Goal: Task Accomplishment & Management: Manage account settings

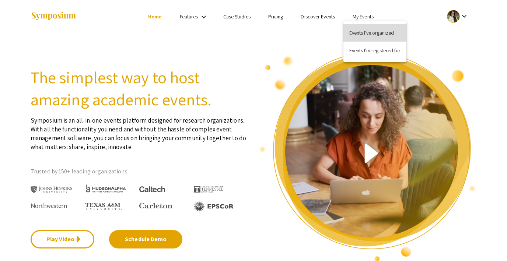
click at [369, 30] on button "Events I've organized" at bounding box center [375, 33] width 63 height 18
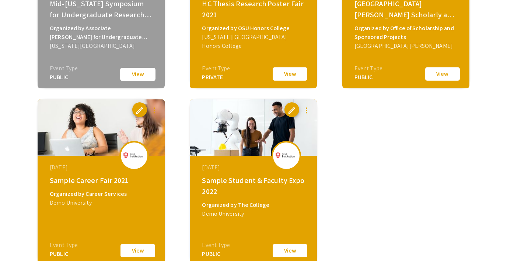
scroll to position [1468, 0]
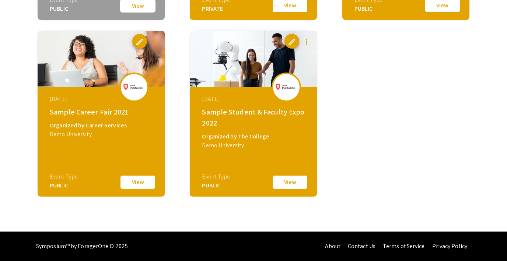
click at [284, 183] on button "View" at bounding box center [290, 182] width 37 height 15
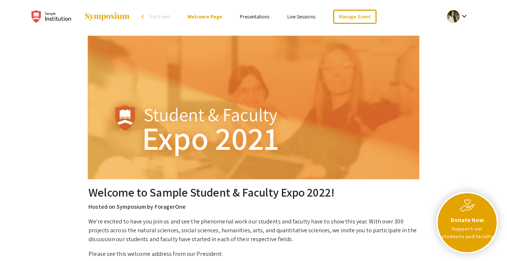
click at [259, 20] on li "Presentations" at bounding box center [254, 16] width 47 height 9
click at [254, 14] on link "Presentations" at bounding box center [255, 16] width 30 height 7
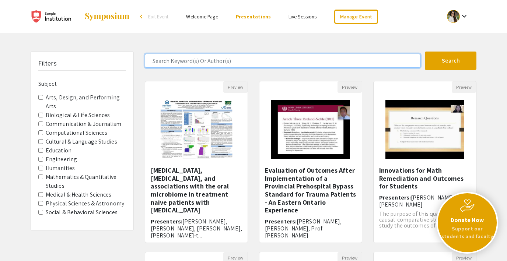
click at [167, 60] on input "Search Keyword(s) Or Author(s)" at bounding box center [283, 61] width 276 height 14
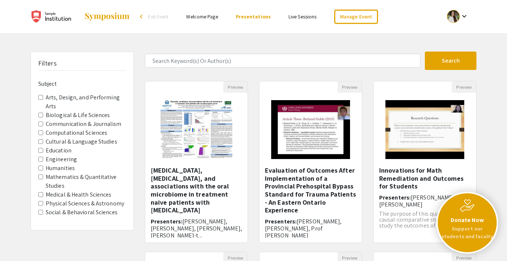
click at [151, 78] on div "Search 10 Results found Preview Mucositis, candidiasis, and associations with t…" at bounding box center [310, 246] width 343 height 389
click at [39, 98] on Arts "Arts, Design, and Performing Arts" at bounding box center [40, 97] width 5 height 5
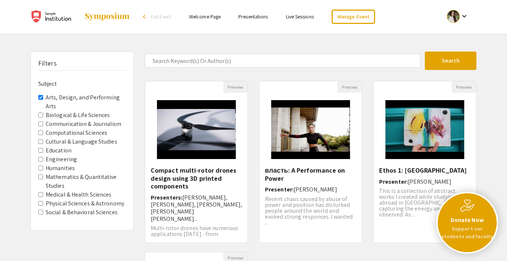
click at [39, 98] on Arts "Arts, Design, and Performing Arts" at bounding box center [40, 97] width 5 height 5
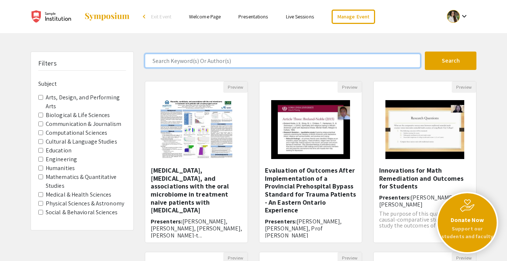
click at [204, 64] on input "Search Keyword(s) Or Author(s)" at bounding box center [283, 61] width 276 height 14
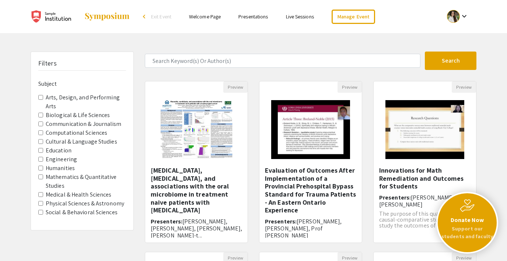
click at [166, 73] on div "Search 10 Results found Preview Mucositis, candidiasis, and associations with t…" at bounding box center [310, 246] width 343 height 389
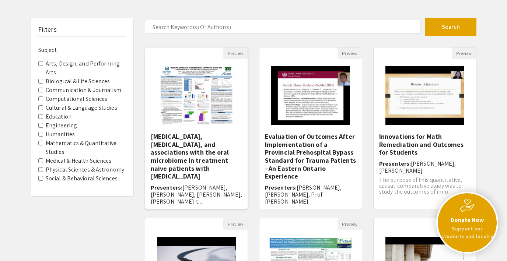
scroll to position [40, 0]
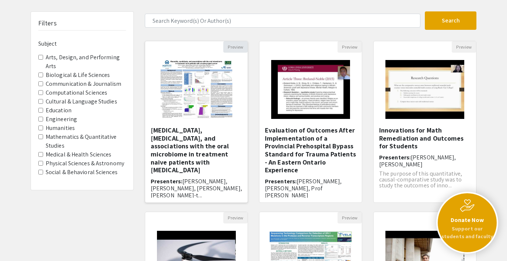
click at [232, 48] on button "Preview" at bounding box center [235, 46] width 24 height 11
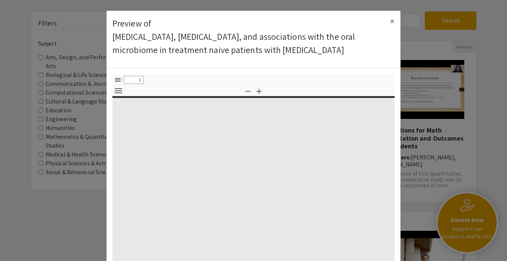
select select "custom"
type input "0"
select select "custom"
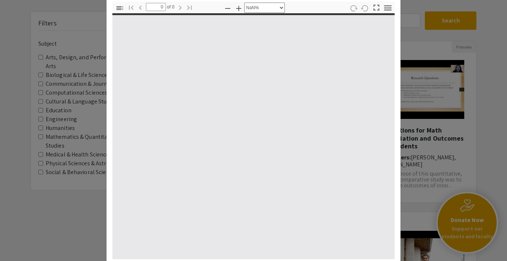
scroll to position [87, 0]
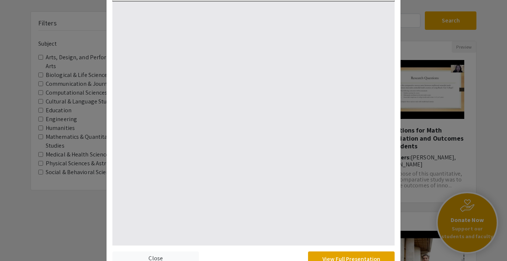
type input "1"
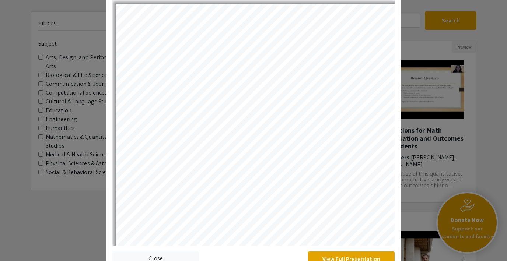
select select "auto"
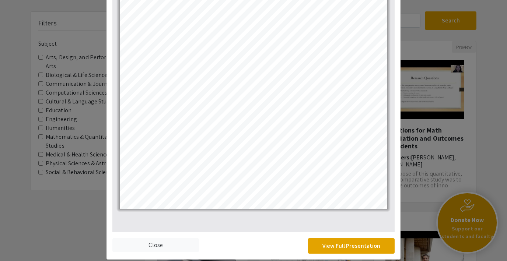
scroll to position [109, 0]
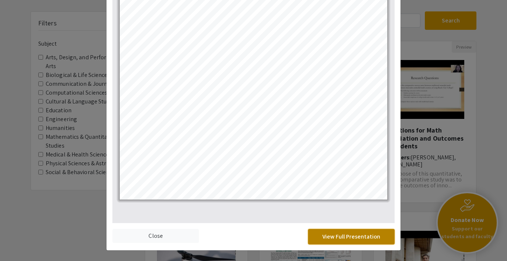
click at [322, 245] on button "View Full Presentation" at bounding box center [351, 236] width 87 height 15
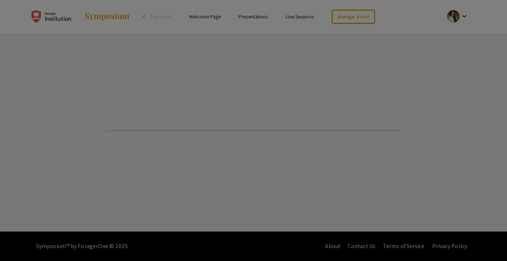
select select "custom"
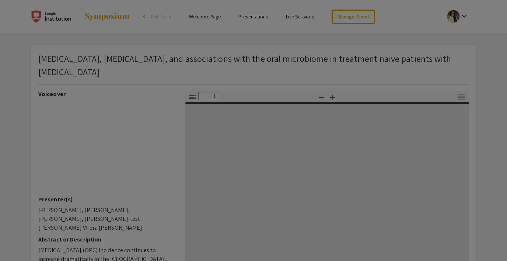
type input "0"
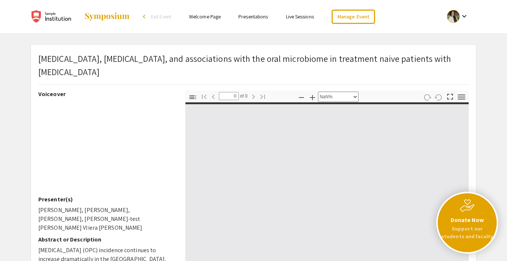
select select "auto"
type input "1"
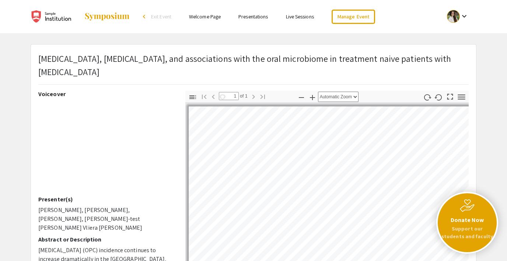
select select "auto"
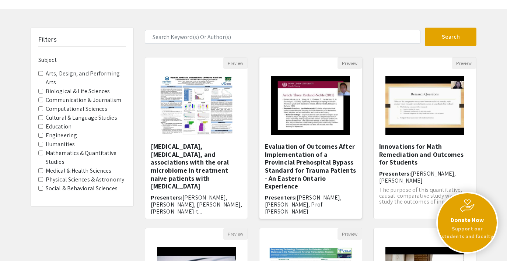
scroll to position [23, 0]
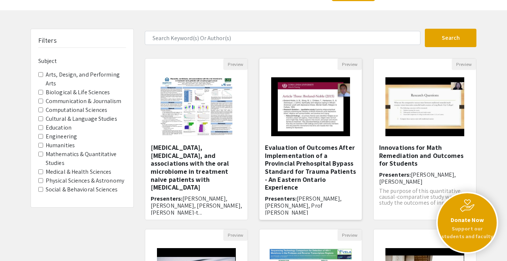
click at [319, 107] on img "Open Presentation <p>Evaluation of Outcomes After Implementation of a Provincia…" at bounding box center [310, 107] width 93 height 74
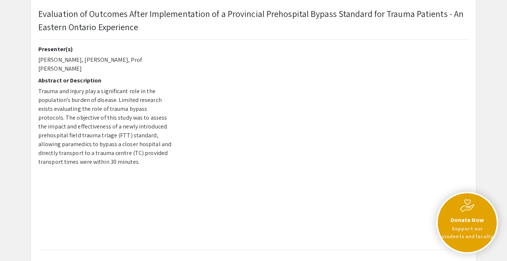
scroll to position [48, 0]
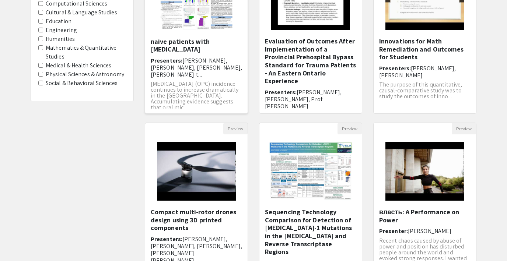
scroll to position [179, 0]
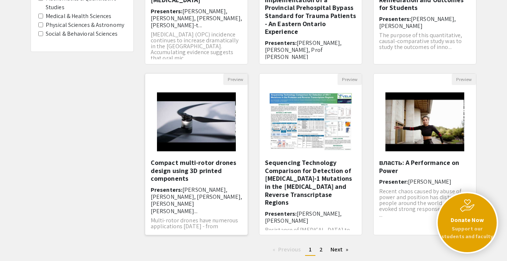
click at [192, 120] on img "Open Presentation <p>Compact multi-rotor drones design using 3D printed compone…" at bounding box center [196, 122] width 93 height 74
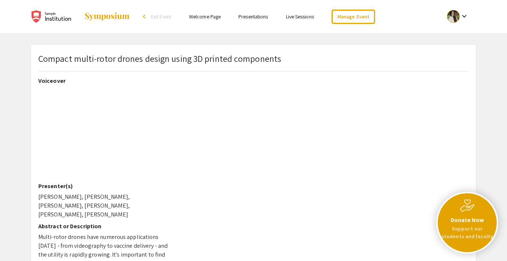
click at [300, 16] on link "Live Sessions" at bounding box center [300, 16] width 28 height 7
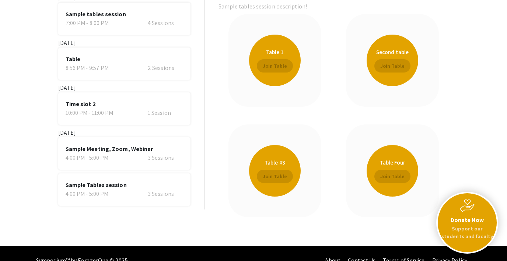
scroll to position [82, 0]
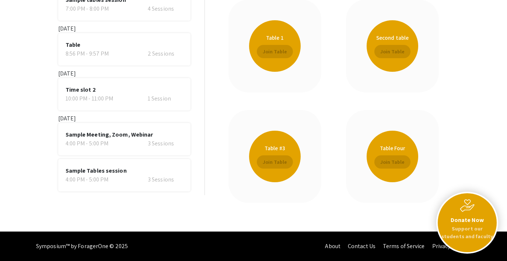
click at [109, 139] on div "4:00 PM - 5:00 PM" at bounding box center [94, 143] width 56 height 9
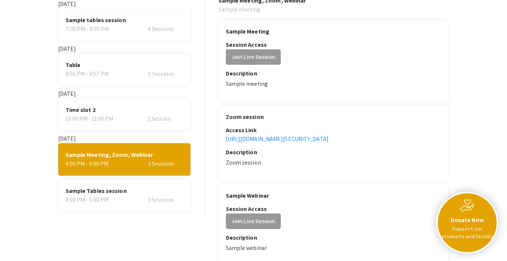
scroll to position [61, 0]
click at [150, 189] on span "Sample Tables session" at bounding box center [125, 191] width 118 height 9
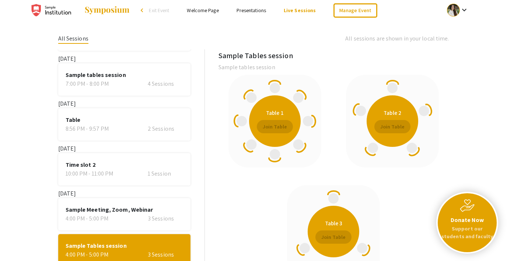
scroll to position [0, 0]
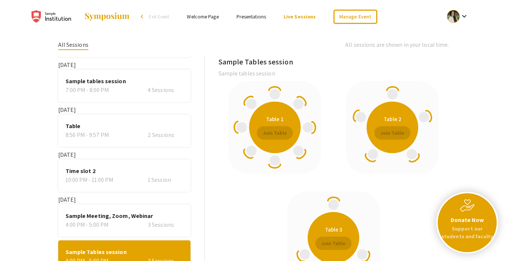
click at [197, 14] on link "Welcome Page" at bounding box center [203, 16] width 32 height 7
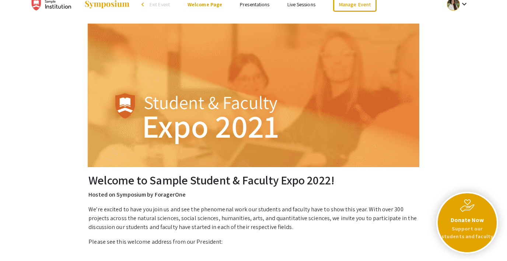
scroll to position [5, 0]
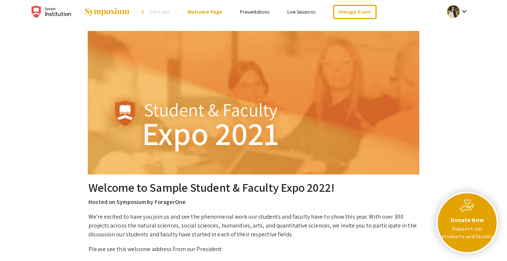
click at [260, 11] on link "Presentations" at bounding box center [255, 11] width 30 height 7
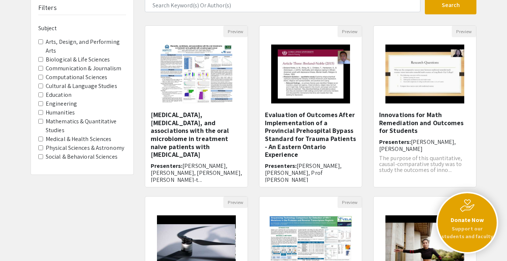
scroll to position [58, 0]
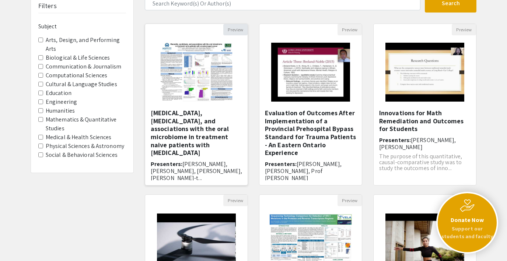
click at [234, 28] on button "Preview" at bounding box center [235, 29] width 24 height 11
select select "custom"
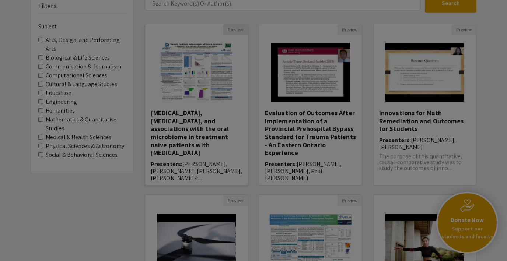
type input "0"
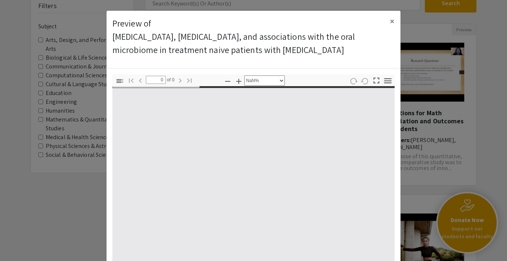
select select "auto"
type input "1"
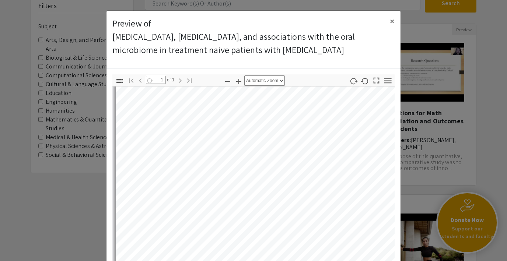
scroll to position [73, 0]
select select "auto"
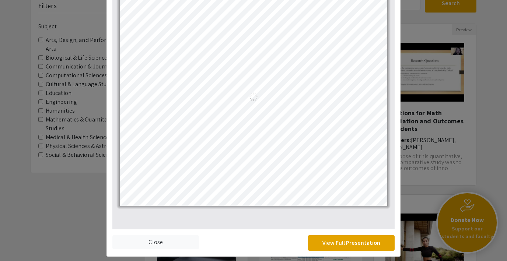
scroll to position [109, 0]
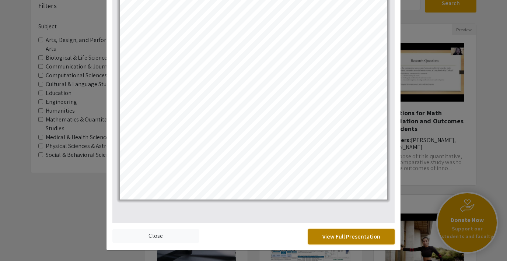
click at [332, 237] on button "View Full Presentation" at bounding box center [351, 236] width 87 height 15
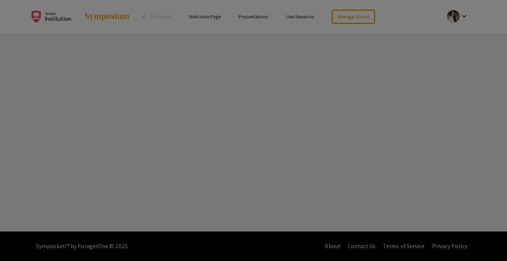
select select "custom"
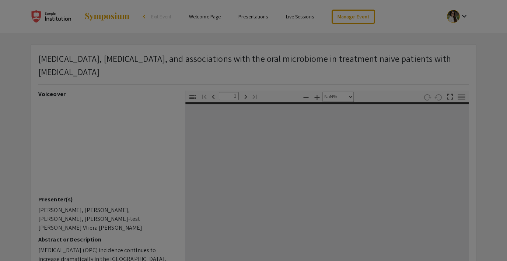
type input "0"
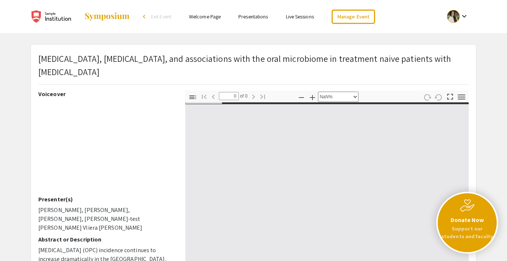
select select "auto"
type input "1"
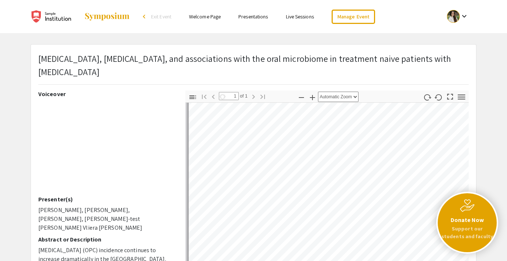
scroll to position [20, 0]
select select "auto"
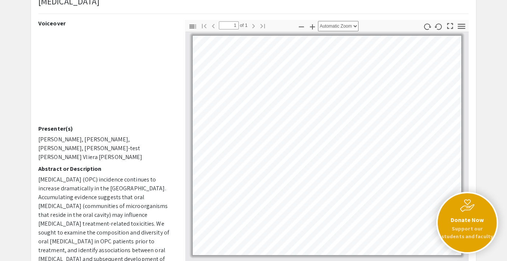
scroll to position [78, 0]
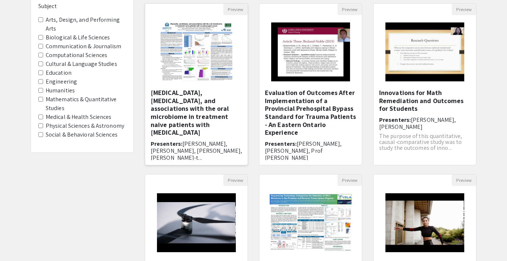
scroll to position [58, 0]
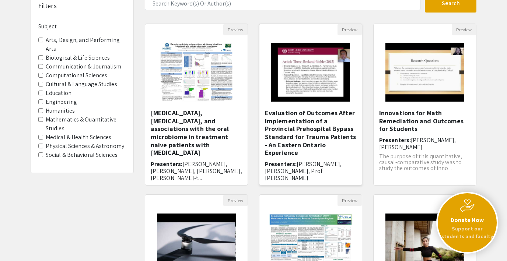
click at [309, 74] on img "Open Presentation <p>Evaluation of Outcomes After Implementation of a Provincia…" at bounding box center [310, 72] width 93 height 74
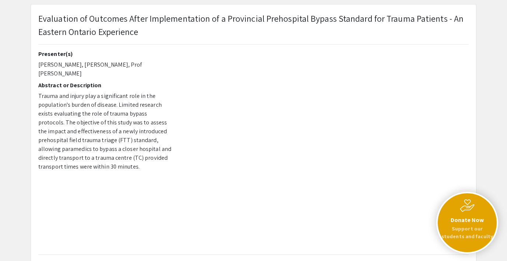
scroll to position [48, 0]
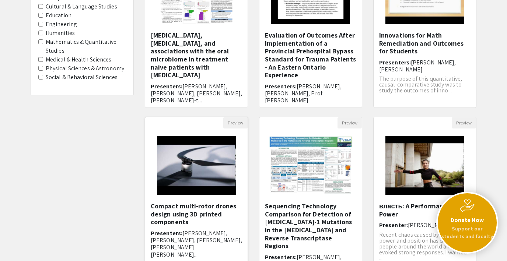
scroll to position [136, 0]
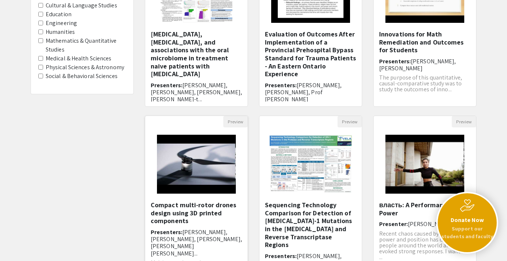
click at [190, 173] on img "Open Presentation <p>Compact multi-rotor drones design using 3D printed compone…" at bounding box center [196, 165] width 93 height 74
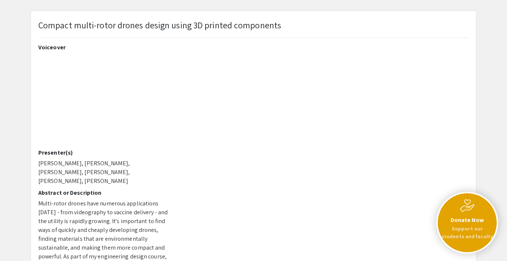
scroll to position [36, 0]
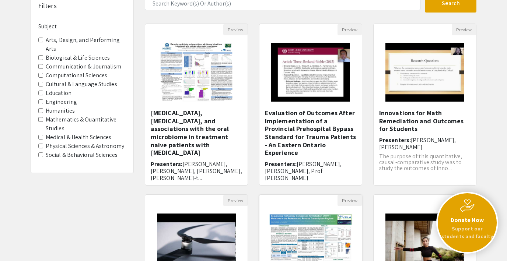
scroll to position [55, 0]
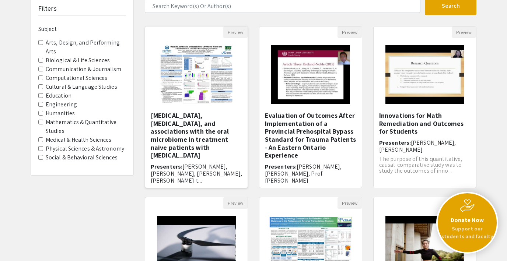
click at [195, 75] on img "Open Presentation <p>Mucositis, candidiasis, and associations with the oral mic…" at bounding box center [196, 75] width 87 height 74
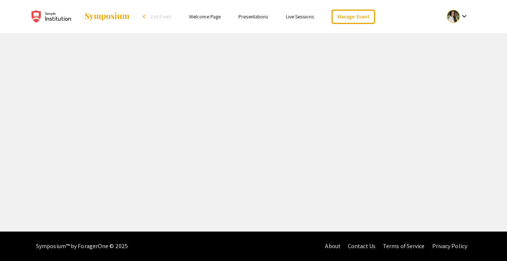
select select "custom"
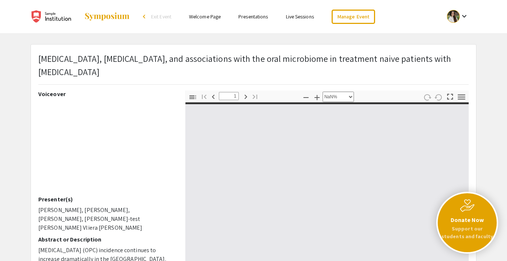
type input "0"
select select "custom"
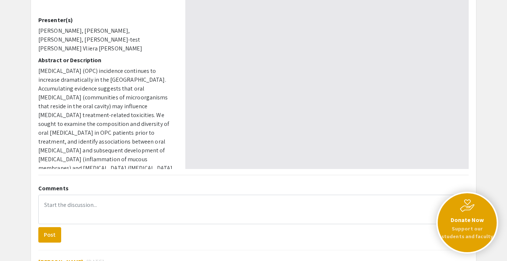
type input "1"
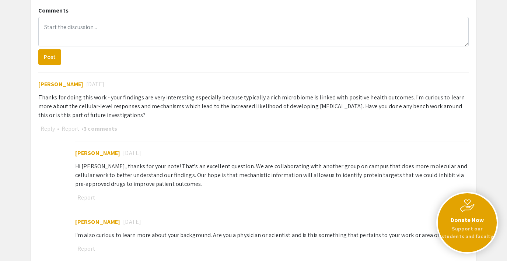
select select "auto"
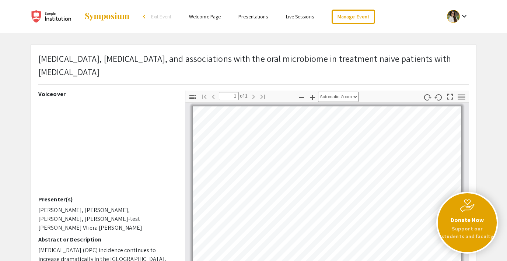
click at [303, 15] on link "Live Sessions" at bounding box center [300, 16] width 28 height 7
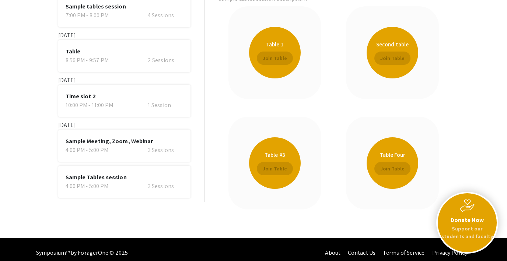
scroll to position [82, 0]
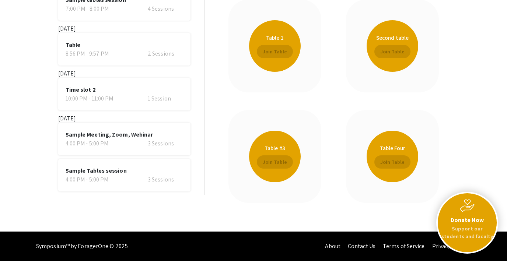
click at [124, 141] on div "4:00 PM - 5:00 PM 3 Sessions" at bounding box center [125, 143] width 118 height 9
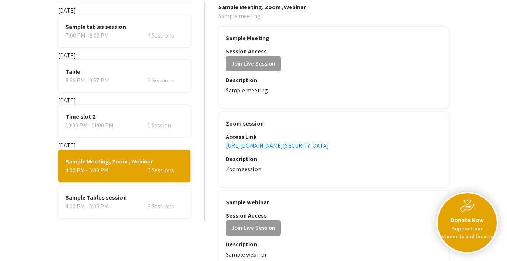
scroll to position [50, 0]
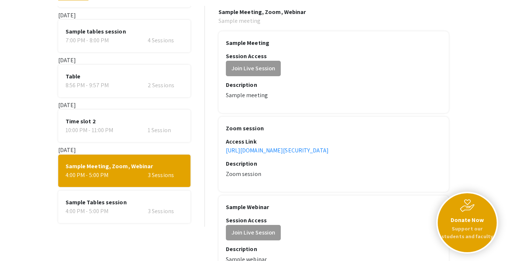
click at [105, 202] on span "Sample Tables session" at bounding box center [125, 202] width 118 height 9
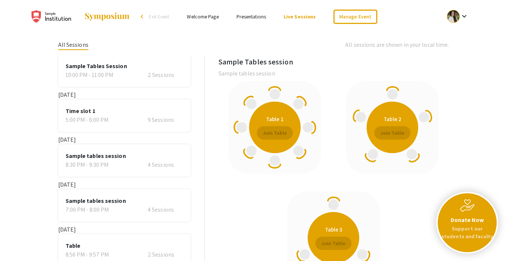
scroll to position [0, 0]
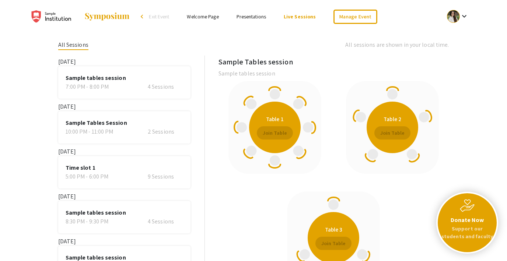
click at [208, 15] on link "Welcome Page" at bounding box center [203, 16] width 32 height 7
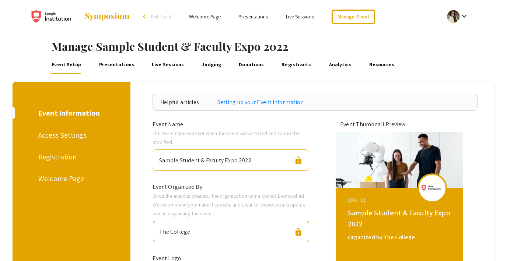
click at [61, 134] on div "Access Settings" at bounding box center [70, 135] width 64 height 11
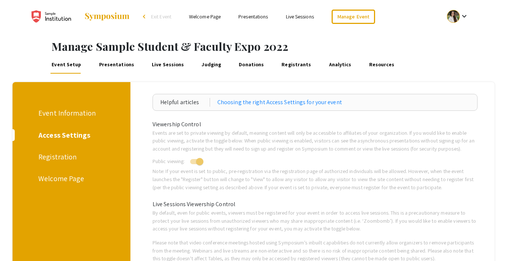
click at [52, 154] on div "Registration" at bounding box center [70, 157] width 64 height 11
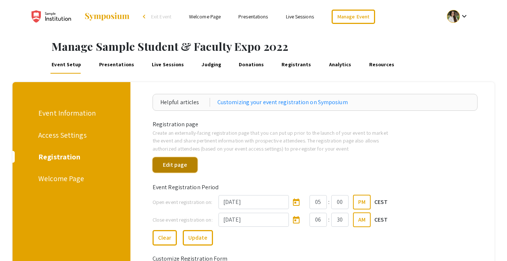
click at [167, 168] on button "Edit page" at bounding box center [175, 164] width 45 height 15
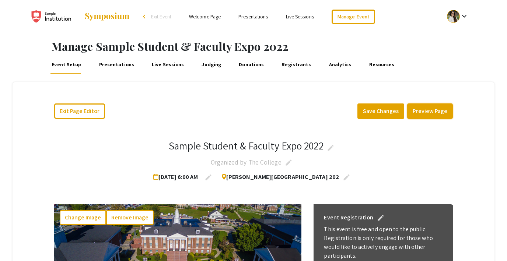
click at [419, 109] on button "Preview Page" at bounding box center [431, 111] width 46 height 15
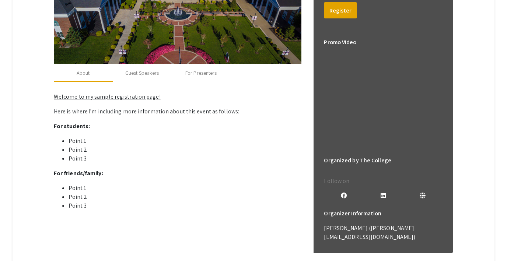
scroll to position [266, 0]
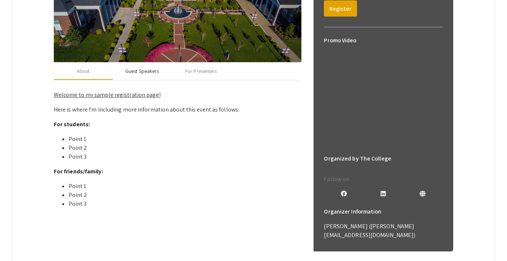
click at [150, 73] on div "Guest Speakers" at bounding box center [142, 71] width 34 height 8
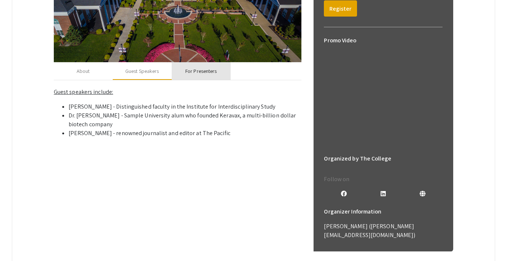
click at [215, 67] on div "For Presenters" at bounding box center [201, 71] width 31 height 8
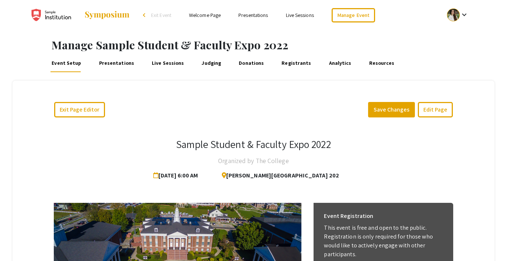
scroll to position [0, 0]
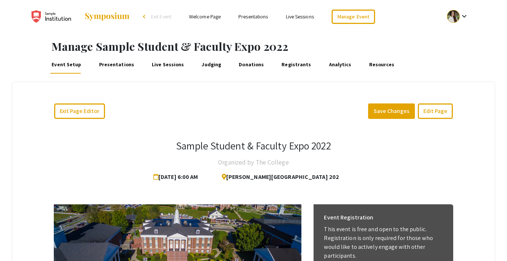
click at [197, 17] on link "Welcome Page" at bounding box center [205, 16] width 32 height 7
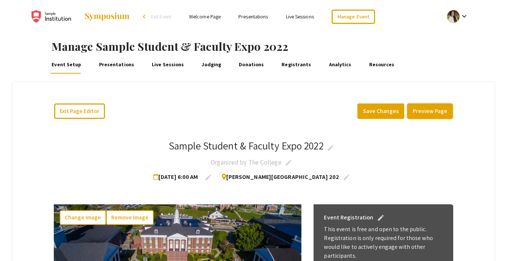
click at [423, 112] on button "Preview Page" at bounding box center [431, 111] width 46 height 15
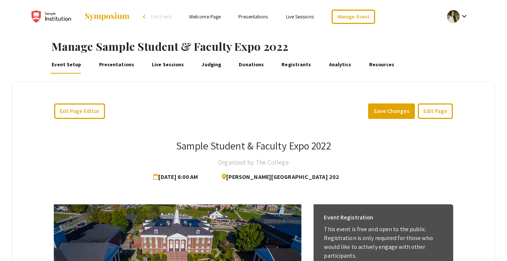
click at [98, 63] on link "Presentations" at bounding box center [117, 65] width 38 height 18
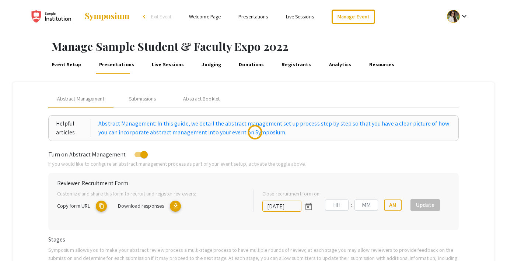
click at [66, 63] on link "Event Setup" at bounding box center [67, 65] width 32 height 18
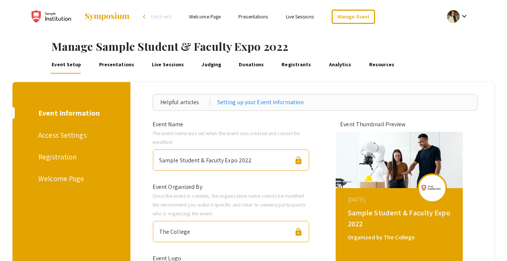
click at [59, 158] on div "Registration" at bounding box center [70, 157] width 64 height 11
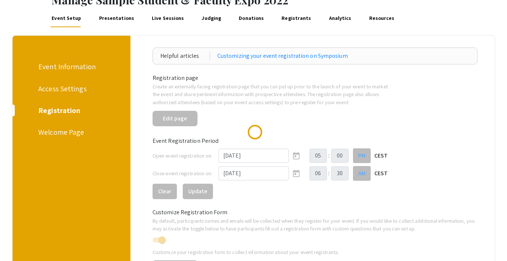
scroll to position [48, 0]
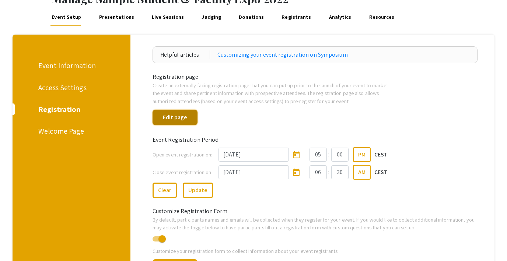
click at [177, 113] on button "Edit page" at bounding box center [175, 117] width 45 height 15
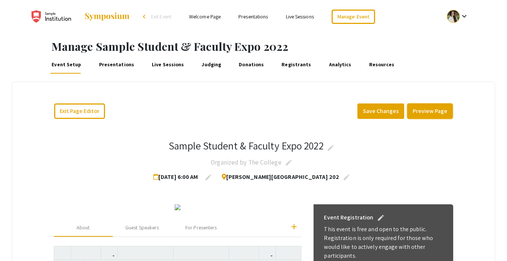
click at [429, 112] on button "Preview Page" at bounding box center [431, 111] width 46 height 15
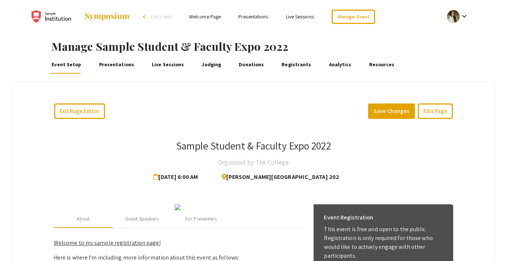
click at [53, 17] on img at bounding box center [54, 16] width 46 height 18
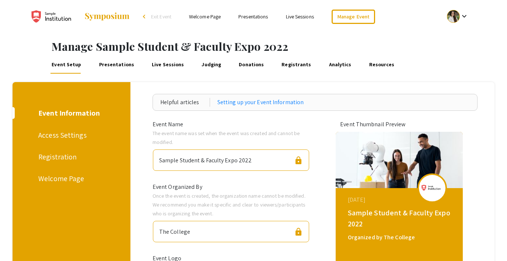
click at [67, 158] on div "Registration" at bounding box center [70, 157] width 64 height 11
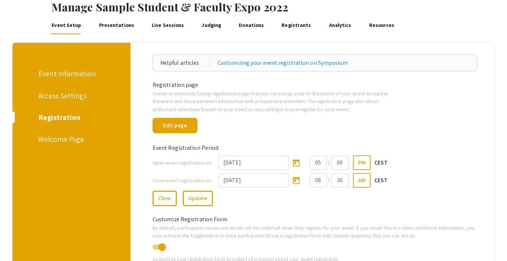
scroll to position [37, 0]
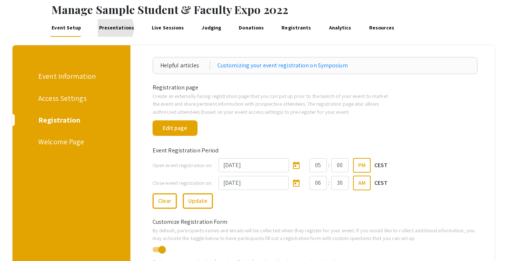
click at [111, 28] on link "Presentations" at bounding box center [117, 28] width 38 height 18
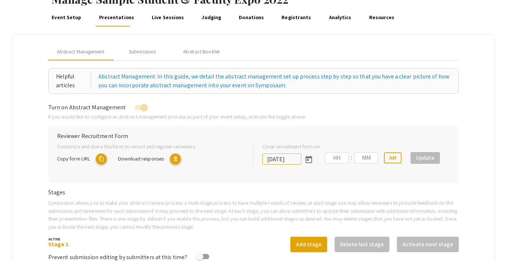
type input "7/8/2022"
type input "09"
type input "00"
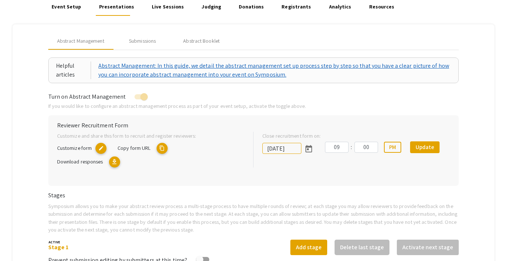
scroll to position [53, 0]
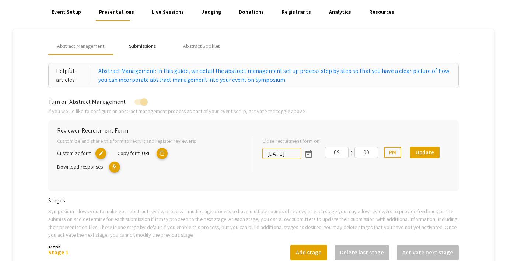
click at [142, 48] on div "Submissions" at bounding box center [142, 46] width 27 height 8
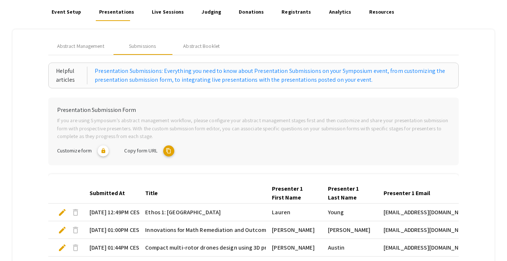
click at [166, 151] on mat-icon "content_copy" at bounding box center [168, 151] width 11 height 11
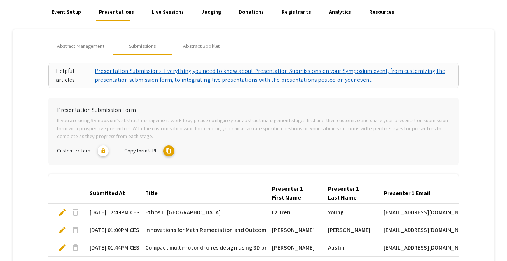
scroll to position [0, 0]
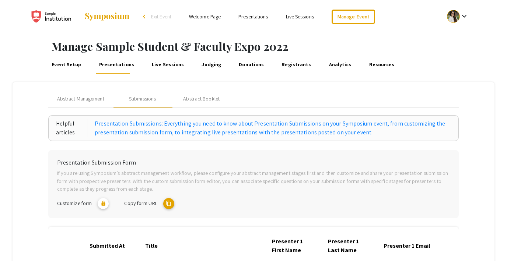
click at [109, 20] on img at bounding box center [107, 16] width 46 height 9
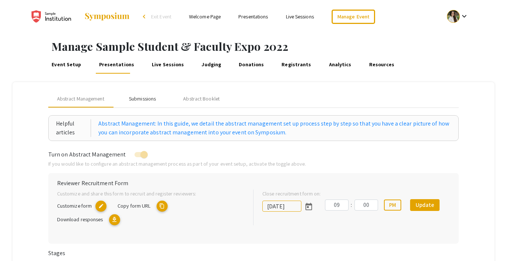
click at [148, 104] on div "Submissions" at bounding box center [142, 99] width 59 height 18
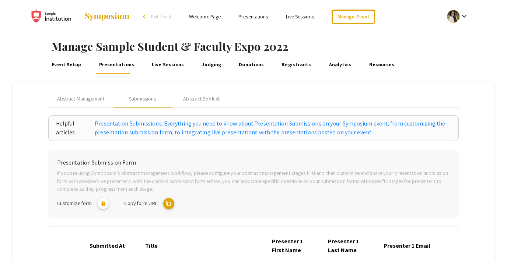
click at [368, 64] on link "Resources" at bounding box center [382, 65] width 28 height 18
click at [107, 13] on img at bounding box center [107, 16] width 46 height 9
click at [370, 19] on link "Manage Event" at bounding box center [354, 17] width 44 height 14
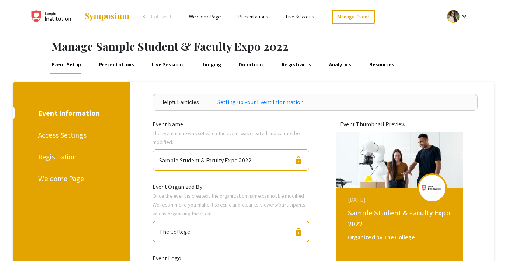
click at [108, 67] on link "Presentations" at bounding box center [117, 65] width 38 height 18
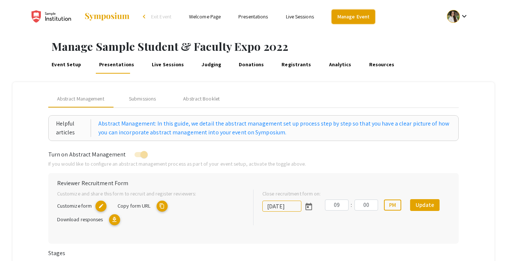
click at [360, 15] on link "Manage Event" at bounding box center [354, 17] width 44 height 14
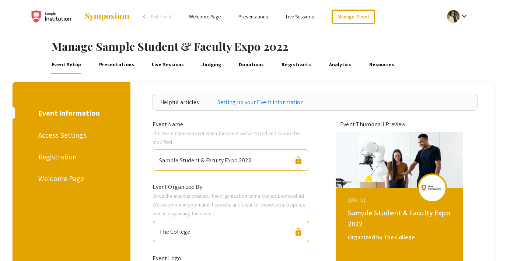
click at [162, 15] on span "Exit Event" at bounding box center [161, 16] width 20 height 7
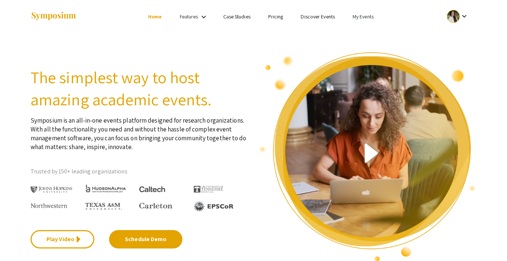
click at [360, 20] on li "My Events" at bounding box center [363, 16] width 39 height 9
click at [361, 34] on button "Events I've organized" at bounding box center [375, 33] width 63 height 18
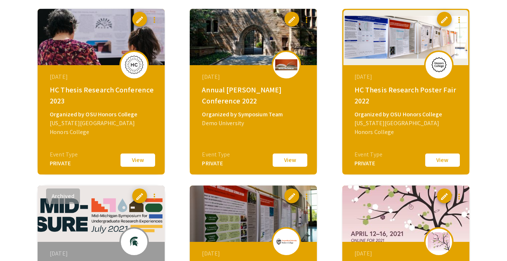
scroll to position [1136, 0]
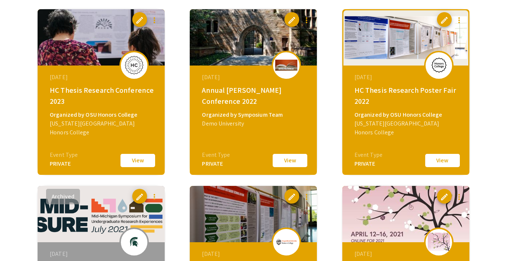
click at [288, 162] on button "View" at bounding box center [290, 160] width 37 height 15
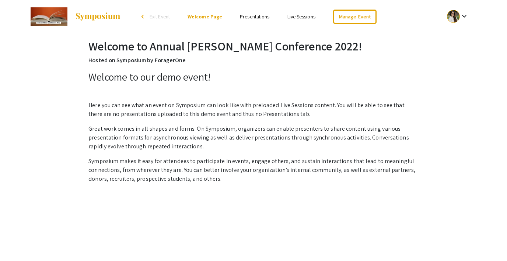
click at [158, 15] on span "Exit Event" at bounding box center [160, 16] width 20 height 7
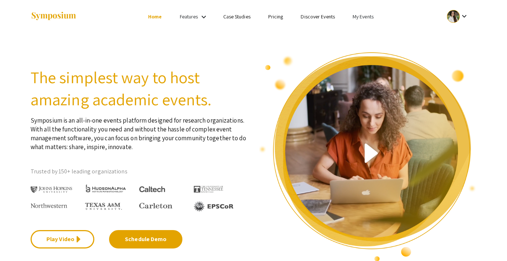
click at [363, 16] on link "My Events" at bounding box center [363, 16] width 21 height 7
click at [368, 29] on button "Events I've organized" at bounding box center [375, 33] width 63 height 18
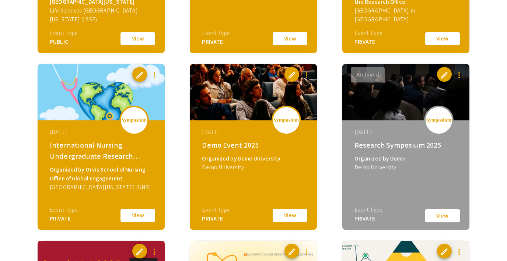
scroll to position [381, 0]
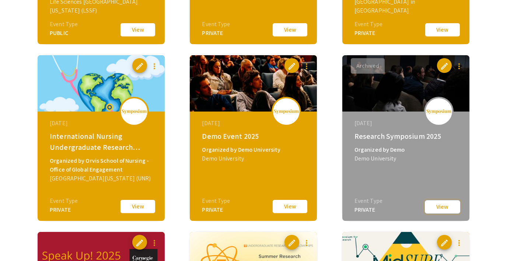
click at [433, 209] on button "View" at bounding box center [442, 207] width 37 height 15
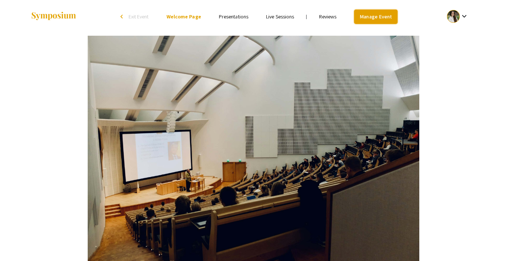
click at [372, 18] on link "Manage Event" at bounding box center [376, 17] width 44 height 14
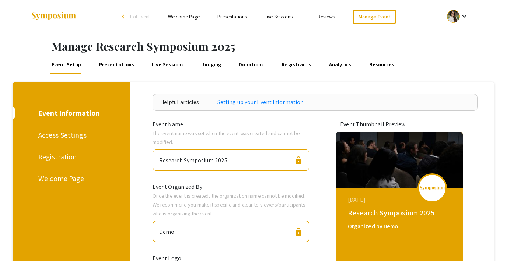
click at [121, 66] on link "Presentations" at bounding box center [117, 65] width 38 height 18
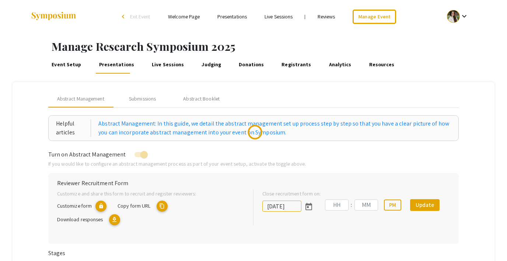
type input "7/30/2025"
type input "09"
type input "07"
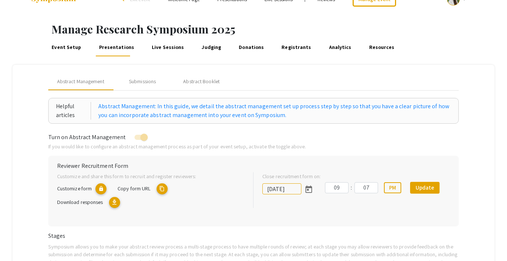
scroll to position [35, 0]
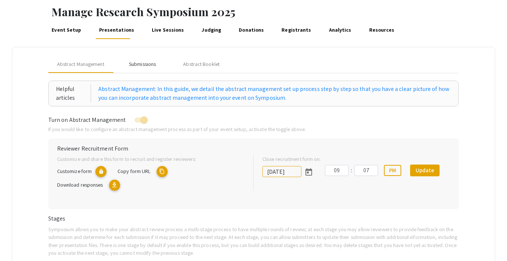
click at [135, 62] on div "Submissions" at bounding box center [142, 64] width 27 height 8
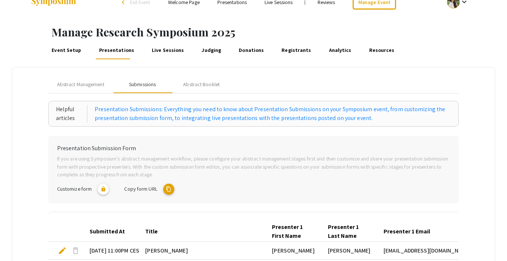
scroll to position [0, 0]
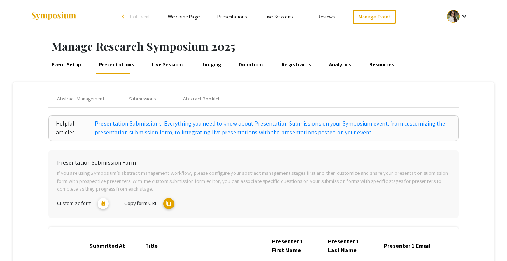
click at [135, 18] on span "Exit Event" at bounding box center [140, 16] width 20 height 7
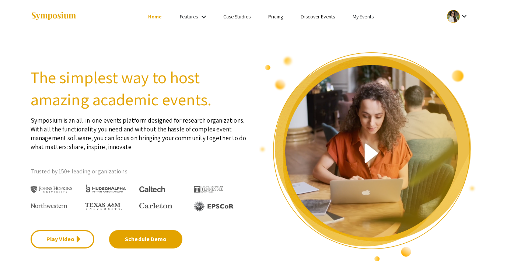
click at [361, 15] on link "My Events" at bounding box center [363, 16] width 21 height 7
click at [366, 31] on button "Events I've organized" at bounding box center [375, 33] width 63 height 18
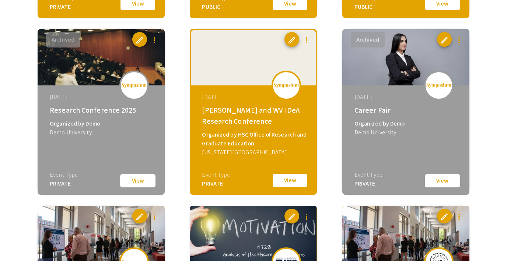
scroll to position [701, 0]
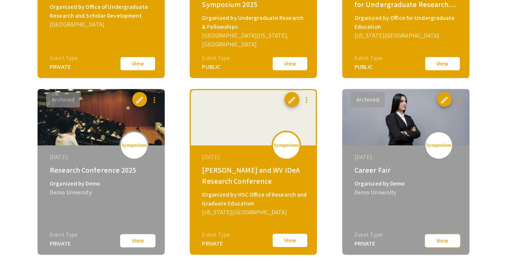
click at [440, 243] on button "View" at bounding box center [442, 241] width 37 height 15
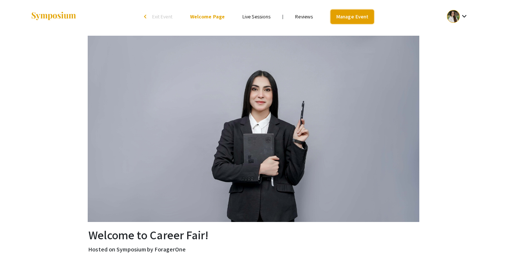
click at [348, 14] on link "Manage Event" at bounding box center [353, 17] width 44 height 14
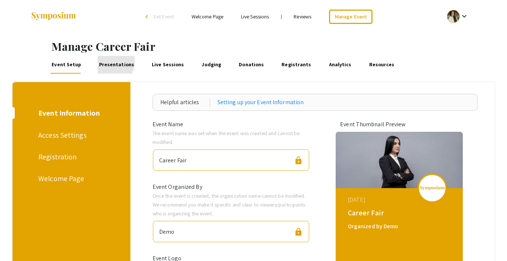
click at [107, 62] on link "Presentations" at bounding box center [117, 65] width 38 height 18
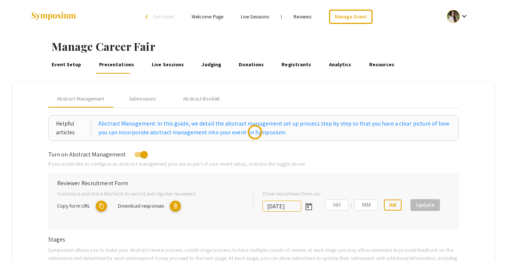
type input "7/30/2025"
type input "11"
type input "08"
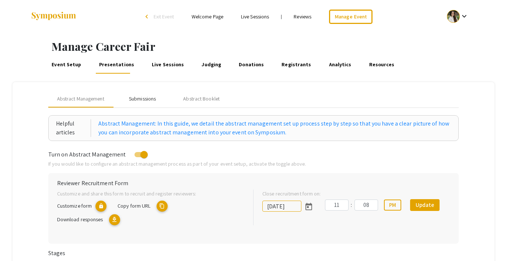
click at [148, 103] on div "Submissions" at bounding box center [142, 99] width 59 height 18
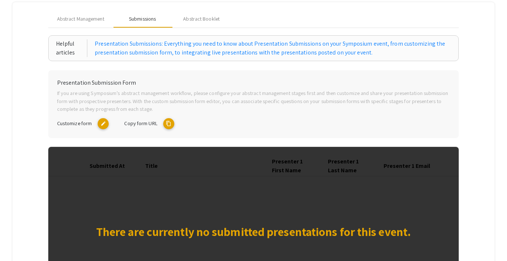
scroll to position [93, 0]
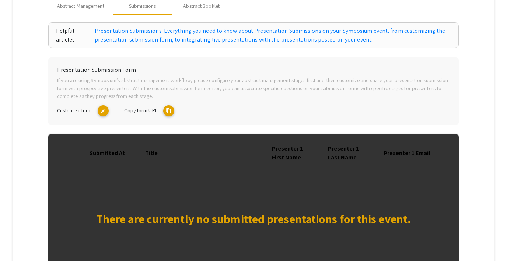
click at [167, 113] on mat-icon "content_copy" at bounding box center [168, 110] width 11 height 11
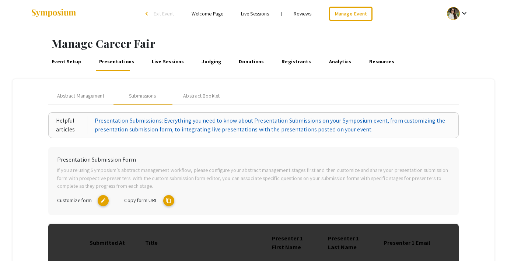
scroll to position [0, 0]
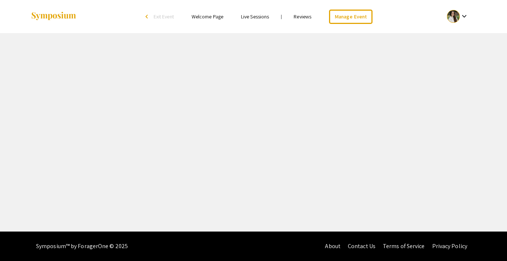
select select "8"
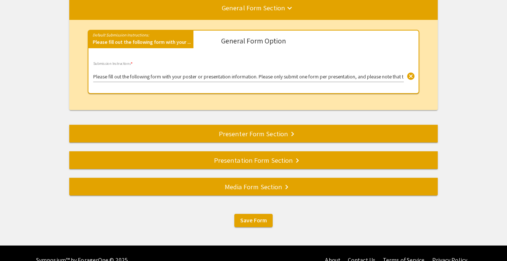
scroll to position [103, 0]
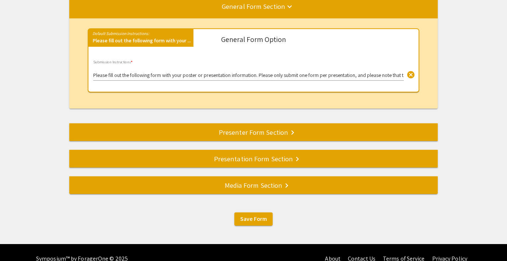
click at [261, 160] on div "Presentation Form Section keyboard_arrow_right" at bounding box center [253, 159] width 369 height 10
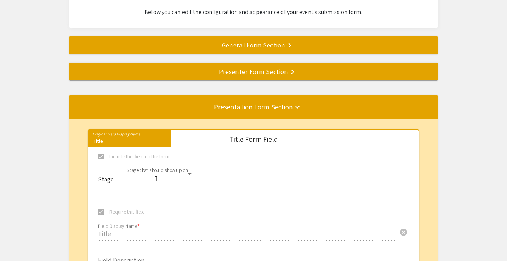
scroll to position [67, 0]
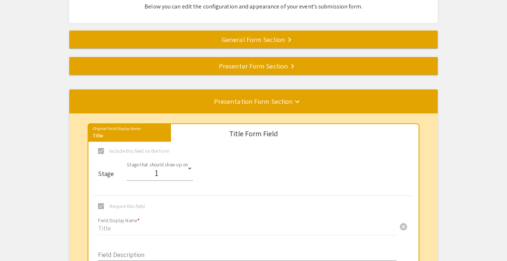
click at [255, 39] on div "General Form Section keyboard_arrow_right" at bounding box center [253, 39] width 369 height 10
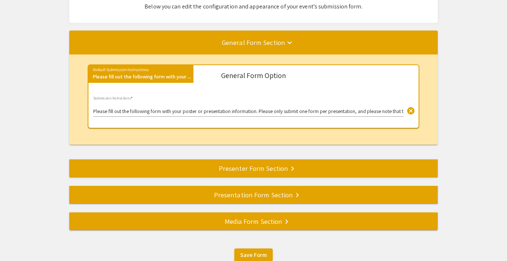
scroll to position [97, 0]
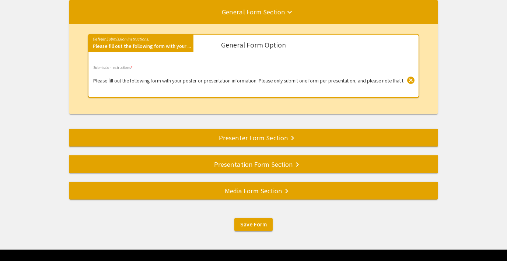
click at [263, 139] on div "Presenter Form Section keyboard_arrow_right" at bounding box center [253, 138] width 369 height 10
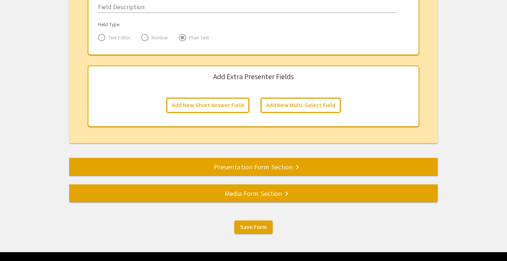
scroll to position [1264, 0]
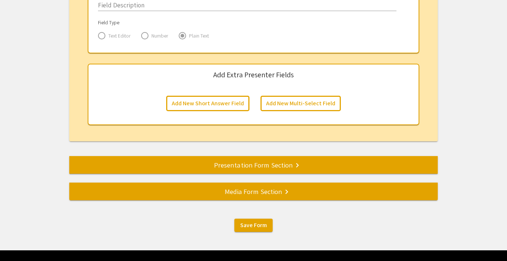
click at [272, 167] on div "Presentation Form Section keyboard_arrow_right" at bounding box center [253, 165] width 369 height 10
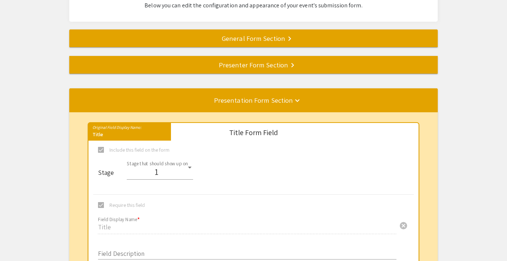
scroll to position [0, 0]
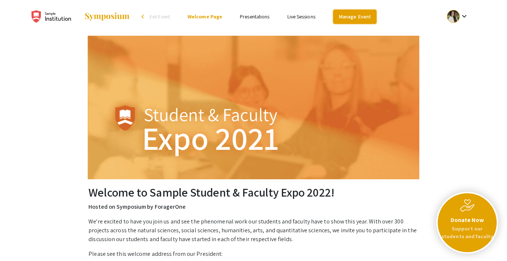
click at [347, 19] on link "Manage Event" at bounding box center [355, 17] width 44 height 14
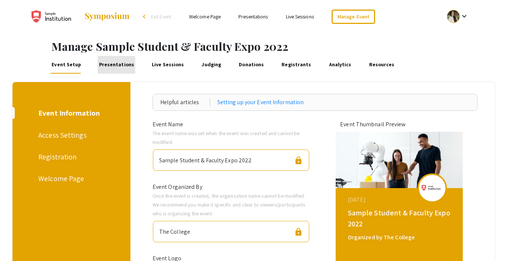
click at [119, 69] on link "Presentations" at bounding box center [117, 65] width 38 height 18
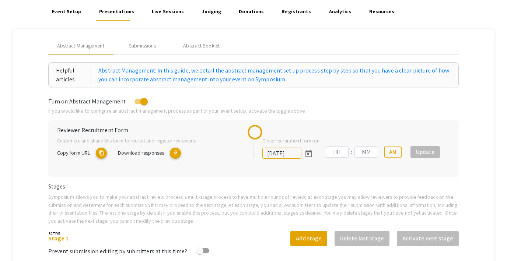
scroll to position [64, 0]
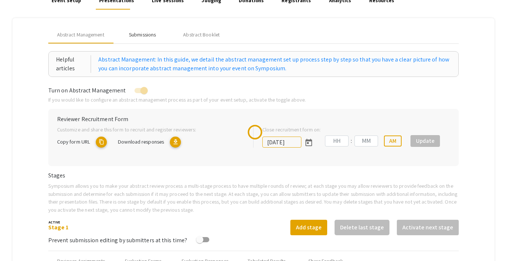
click at [145, 34] on div "Submissions" at bounding box center [142, 35] width 27 height 8
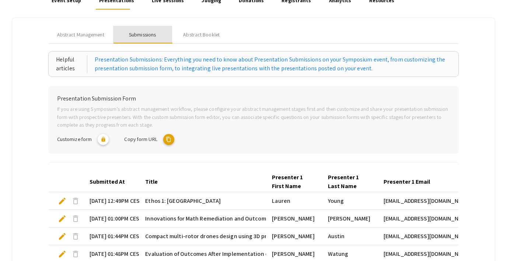
type input "7/8/2022"
type input "09"
type input "00"
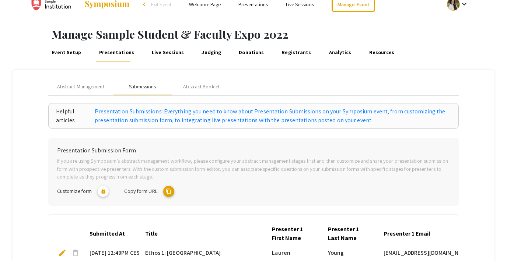
scroll to position [0, 0]
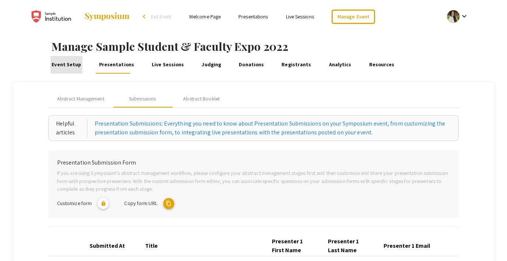
click at [74, 64] on link "Event Setup" at bounding box center [67, 65] width 32 height 18
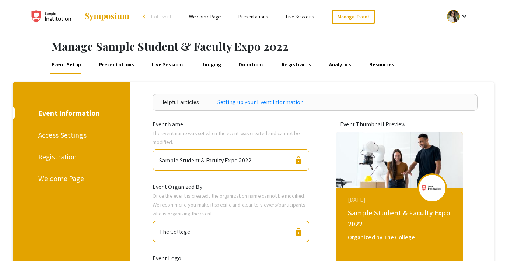
click at [62, 135] on div "Access Settings" at bounding box center [70, 135] width 64 height 11
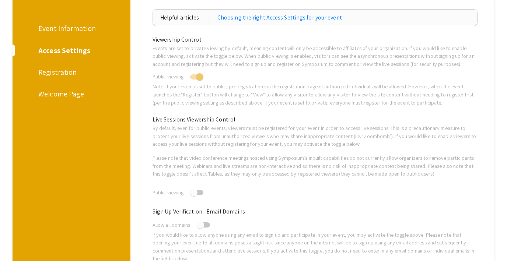
scroll to position [4, 0]
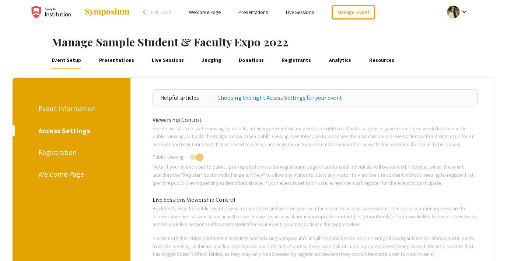
click at [53, 150] on div "Registration" at bounding box center [70, 152] width 64 height 11
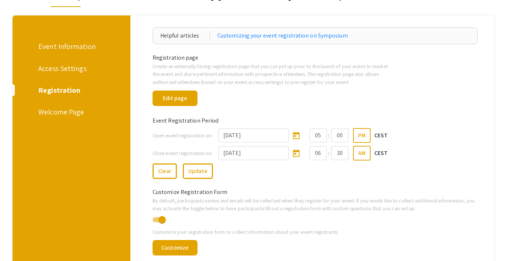
scroll to position [75, 0]
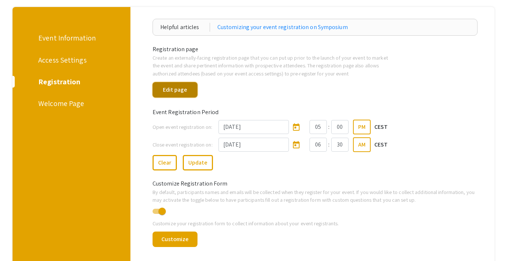
click at [172, 89] on button "Edit page" at bounding box center [175, 89] width 45 height 15
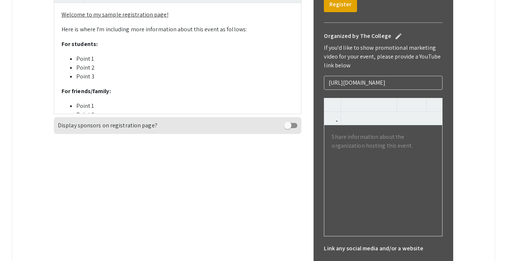
scroll to position [274, 0]
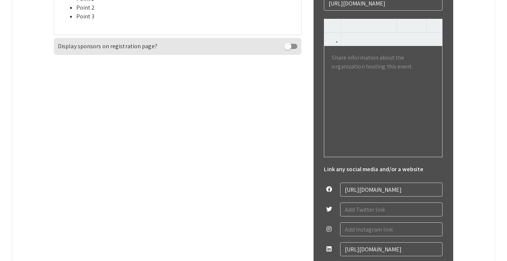
scroll to position [351, 0]
click at [289, 49] on span at bounding box center [287, 45] width 7 height 7
click at [288, 49] on input "checkbox" at bounding box center [288, 48] width 0 height 0
checkbox input "true"
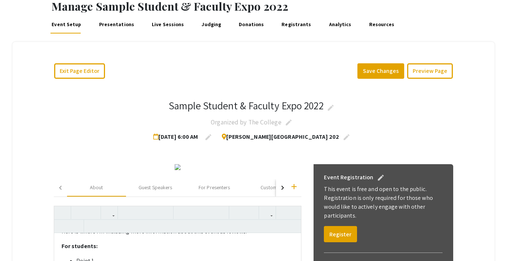
scroll to position [11, 0]
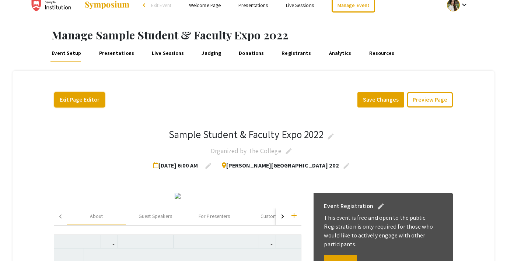
click at [57, 97] on button "Exit Page Editor" at bounding box center [79, 99] width 51 height 15
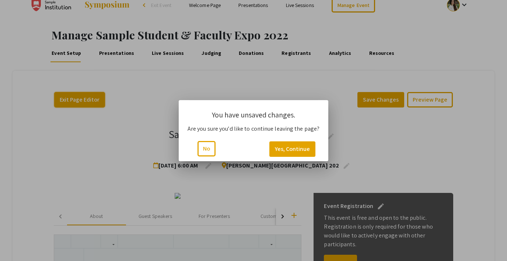
scroll to position [0, 0]
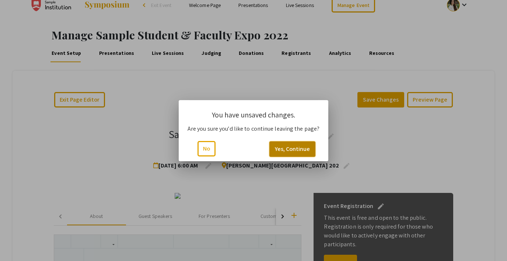
click at [286, 150] on button "Yes, Continue" at bounding box center [293, 149] width 46 height 15
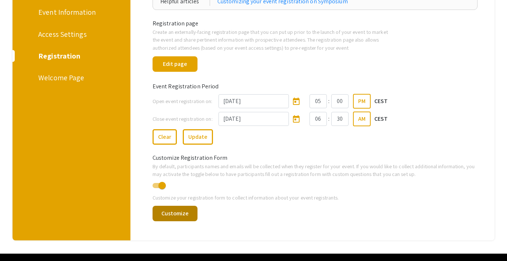
scroll to position [100, 0]
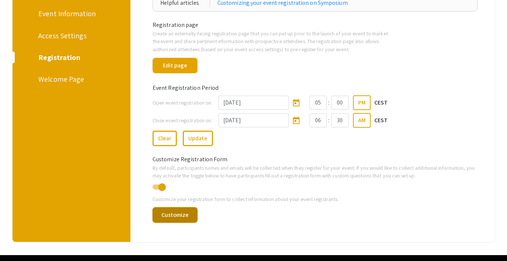
click at [172, 213] on button "Customize" at bounding box center [175, 215] width 45 height 15
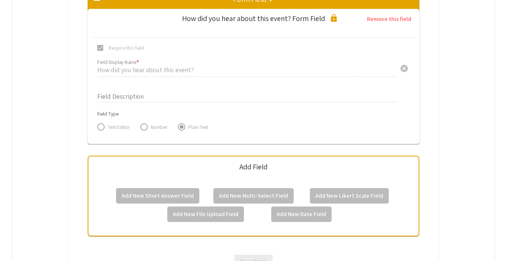
scroll to position [1304, 0]
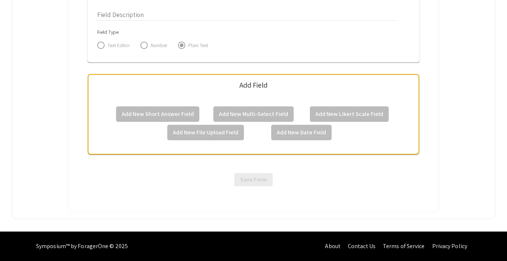
click at [325, 147] on mat-card-content "Add Field Add New Short Answer Field Add New Multi-Select Field Add New Likert …" at bounding box center [254, 114] width 320 height 67
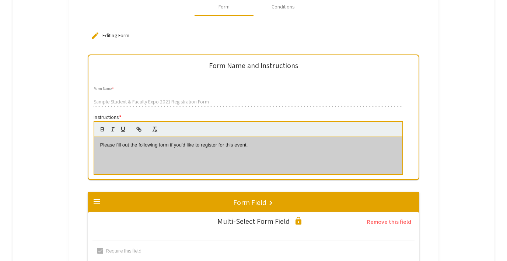
scroll to position [0, 0]
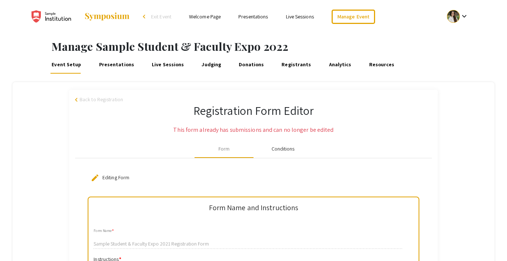
click at [277, 150] on div "Conditions" at bounding box center [283, 149] width 23 height 8
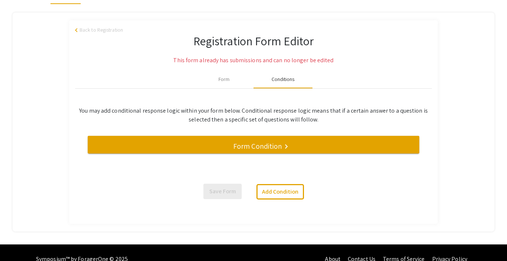
scroll to position [83, 0]
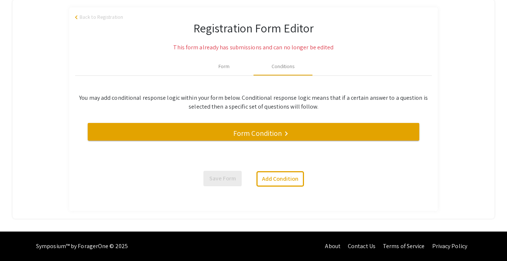
click at [259, 134] on h5 "Form Condition" at bounding box center [257, 133] width 49 height 9
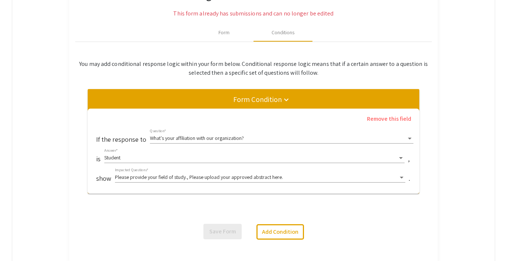
scroll to position [0, 0]
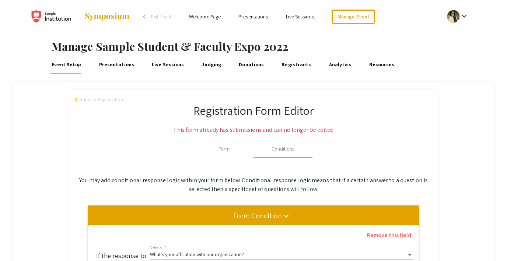
click at [99, 95] on div "arrow_back_ios Back to Registration Registration Form Editor This form already …" at bounding box center [253, 235] width 369 height 291
click at [97, 99] on span "Back to Registration" at bounding box center [102, 100] width 44 height 8
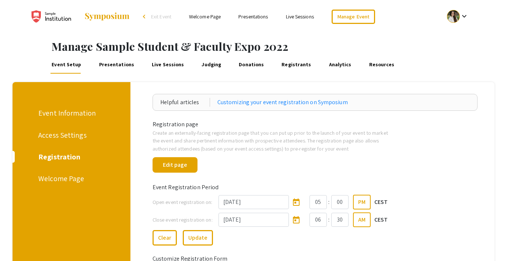
click at [62, 178] on div "Welcome Page" at bounding box center [70, 178] width 64 height 11
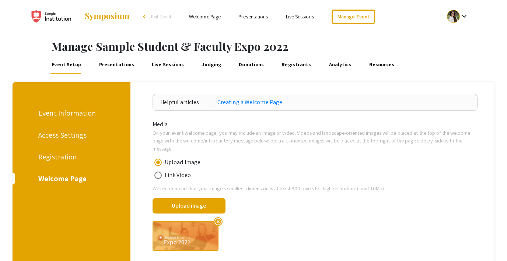
click at [115, 68] on link "Presentations" at bounding box center [117, 65] width 38 height 18
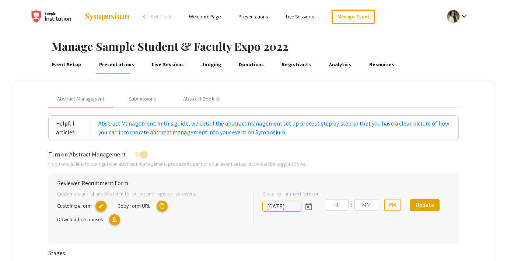
type input "7/8/2022"
type input "09"
type input "00"
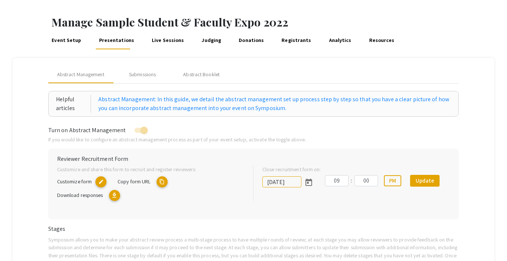
scroll to position [22, 0]
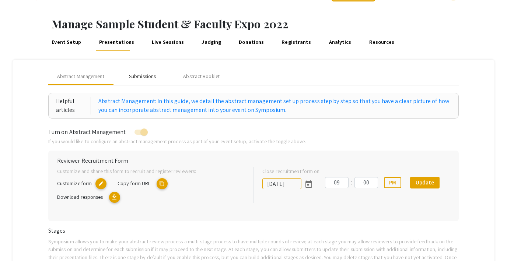
click at [140, 77] on div "Submissions" at bounding box center [142, 77] width 27 height 8
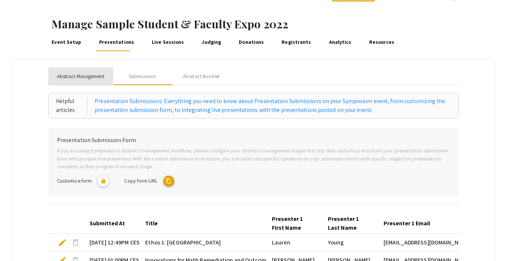
click at [74, 79] on span "Abstract Management" at bounding box center [80, 77] width 47 height 8
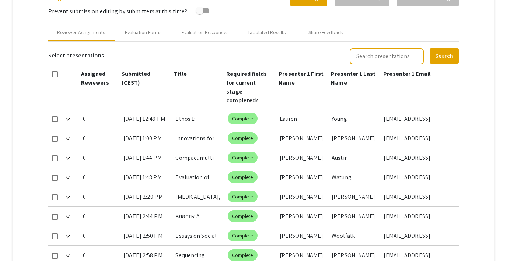
scroll to position [281, 0]
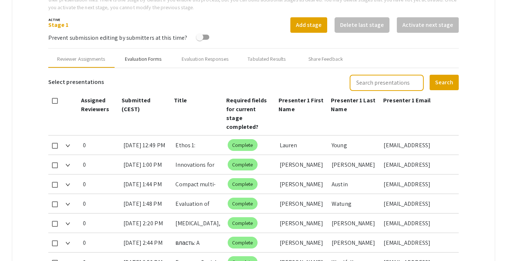
click at [142, 63] on div "Evaluation Forms" at bounding box center [143, 59] width 59 height 18
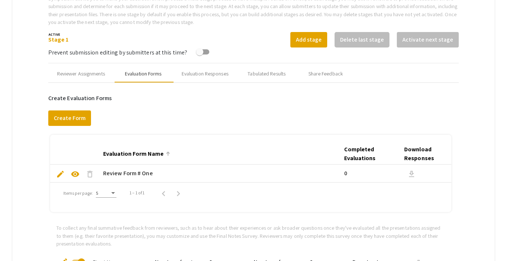
scroll to position [250, 0]
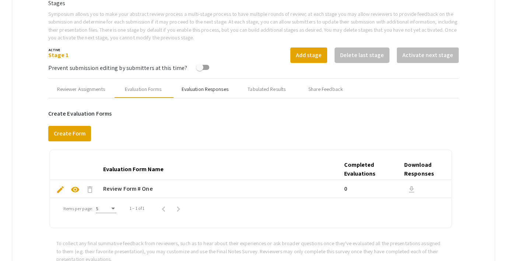
click at [208, 89] on div "Evaluation Responses" at bounding box center [205, 90] width 47 height 8
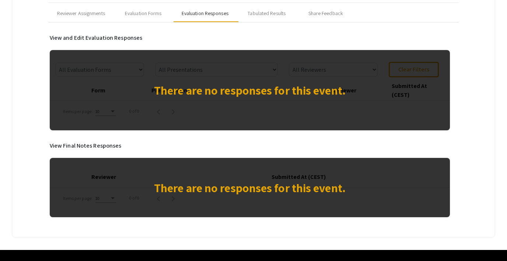
scroll to position [330, 0]
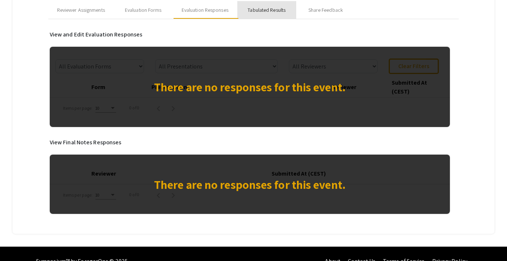
click at [265, 10] on div "Tabulated Results" at bounding box center [267, 10] width 38 height 8
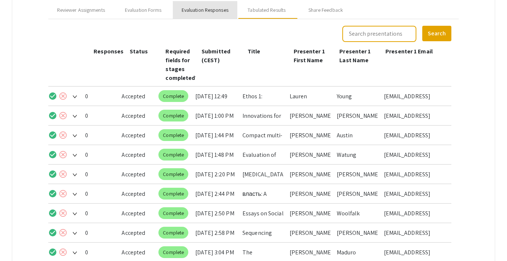
click at [197, 10] on div "Evaluation Responses" at bounding box center [205, 10] width 47 height 8
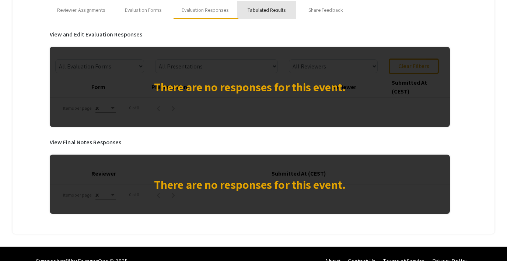
click at [260, 11] on div "Tabulated Results" at bounding box center [267, 10] width 38 height 8
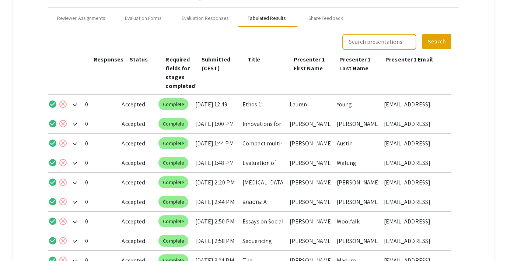
scroll to position [321, 0]
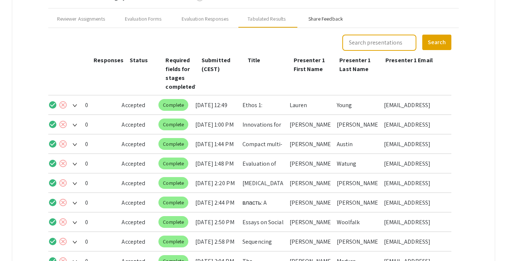
click at [319, 20] on div "Share Feedback" at bounding box center [326, 19] width 35 height 8
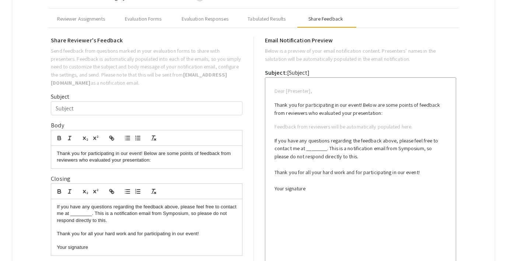
type input "Test Email for multiple co-presenters"
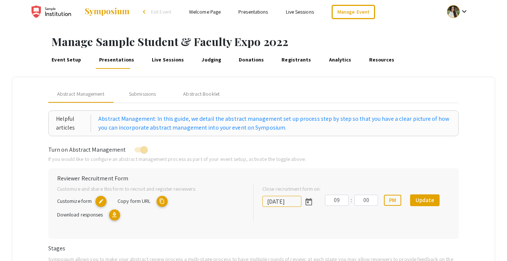
scroll to position [8, 0]
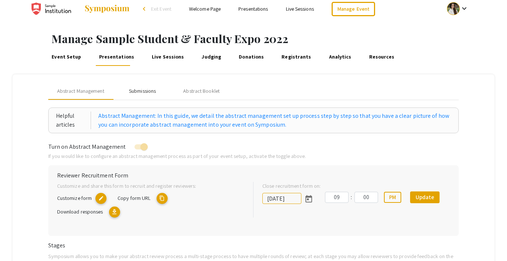
click at [137, 91] on div "Submissions" at bounding box center [142, 91] width 27 height 8
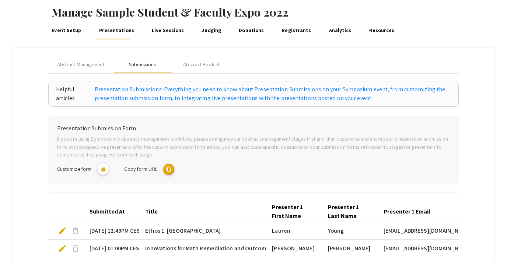
scroll to position [27, 0]
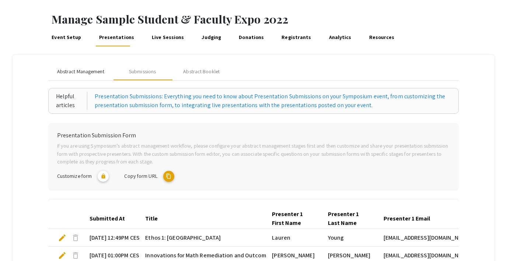
click at [83, 74] on span "Abstract Management" at bounding box center [80, 72] width 47 height 8
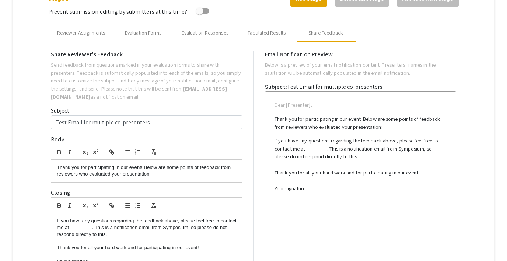
scroll to position [309, 0]
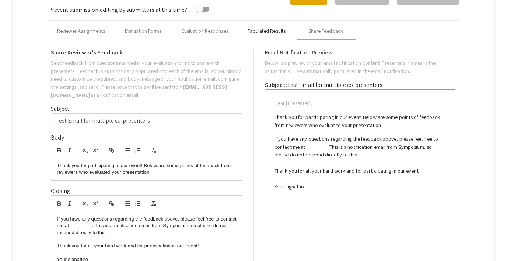
click at [259, 28] on div "Tabulated Results" at bounding box center [267, 31] width 38 height 8
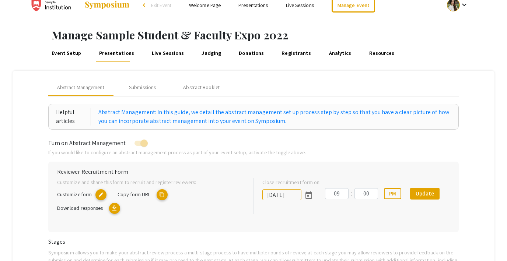
scroll to position [0, 0]
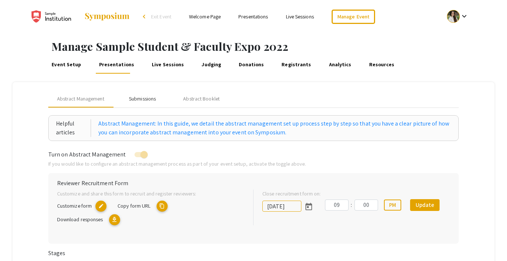
click at [148, 97] on div "Submissions" at bounding box center [142, 99] width 27 height 8
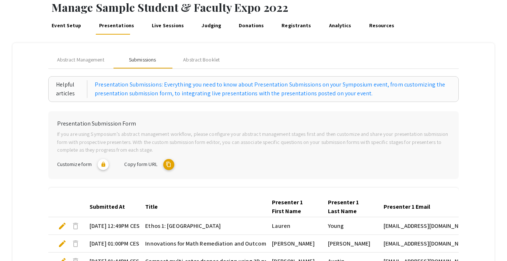
scroll to position [38, 0]
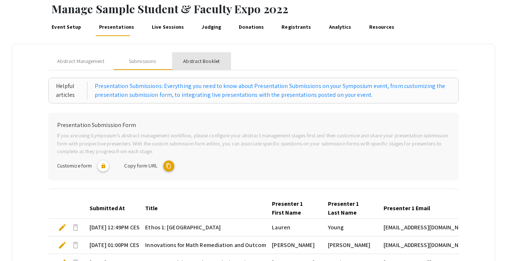
click at [208, 63] on div "Abstract Booklet" at bounding box center [201, 62] width 37 height 8
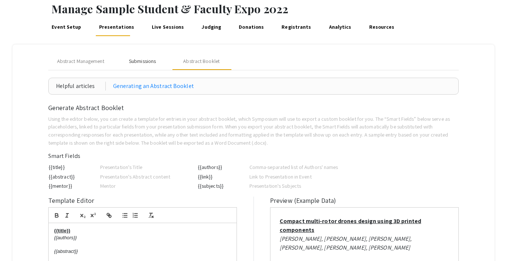
click at [147, 59] on div "Submissions" at bounding box center [142, 62] width 27 height 8
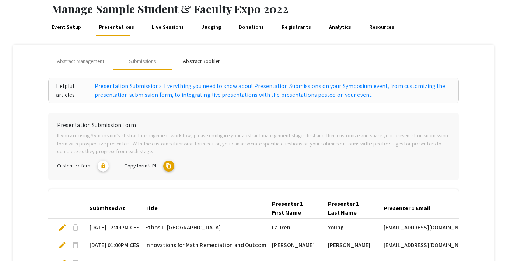
click at [200, 60] on div "Abstract Booklet" at bounding box center [201, 62] width 37 height 8
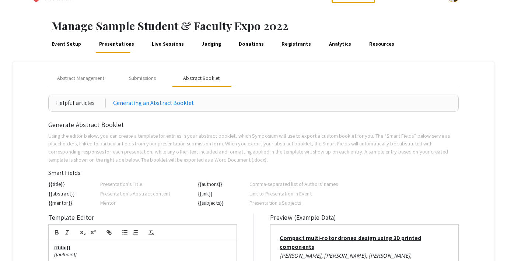
scroll to position [0, 0]
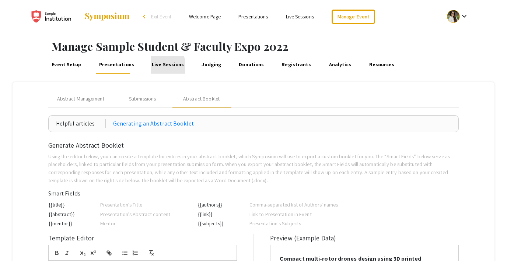
click at [158, 68] on link "Live Sessions" at bounding box center [168, 65] width 35 height 18
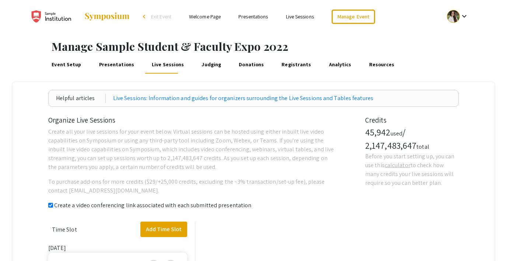
checkbox input "true"
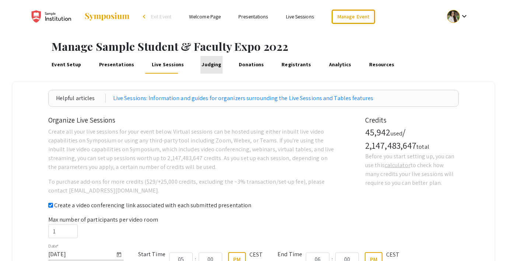
click at [211, 67] on link "Judging" at bounding box center [212, 65] width 22 height 18
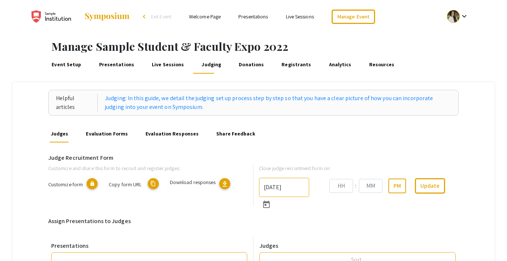
type input "6/6/2025"
type input "09"
type input "00"
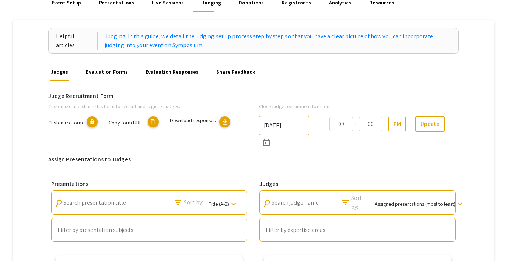
scroll to position [63, 0]
click at [111, 77] on link "Evaluation Forms" at bounding box center [107, 71] width 44 height 18
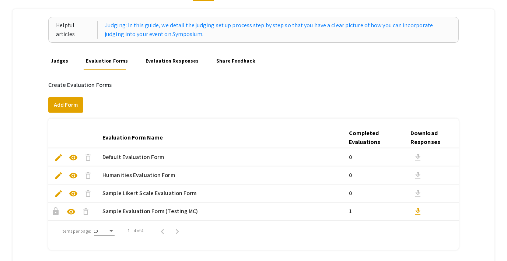
scroll to position [80, 0]
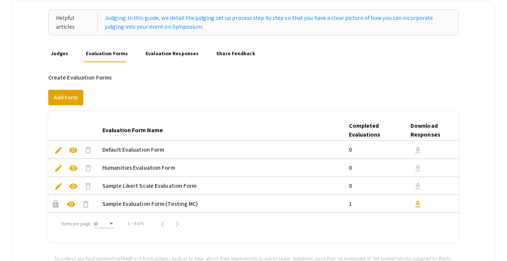
click at [173, 50] on link "Evaluation Responses" at bounding box center [173, 54] width 56 height 18
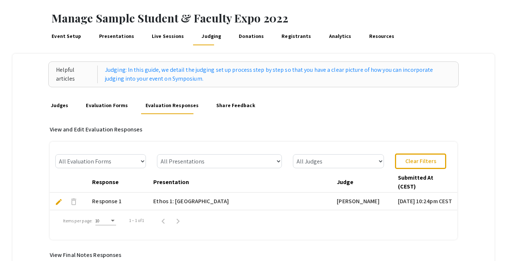
scroll to position [8, 0]
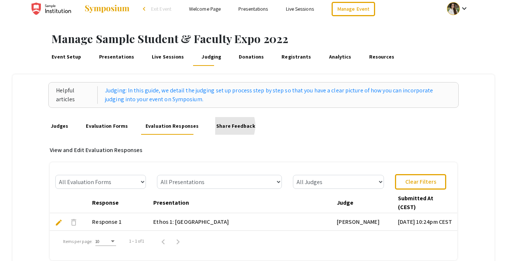
click at [217, 126] on link "Share Feedback" at bounding box center [235, 126] width 41 height 18
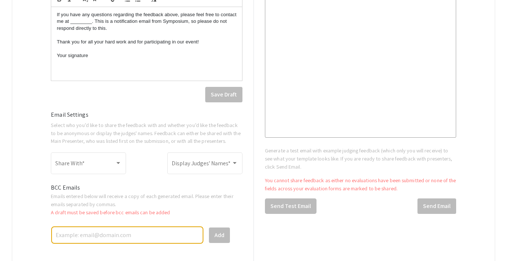
scroll to position [386, 0]
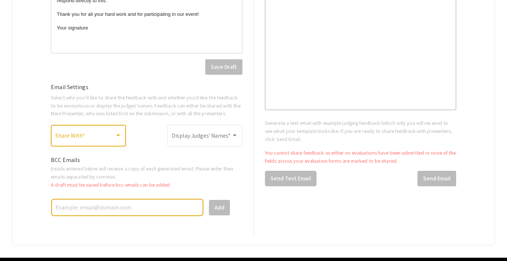
click at [92, 139] on span at bounding box center [85, 137] width 60 height 7
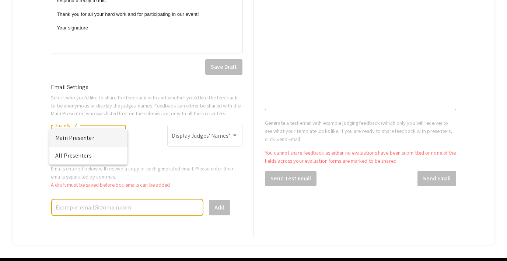
click at [249, 98] on div at bounding box center [253, 130] width 507 height 261
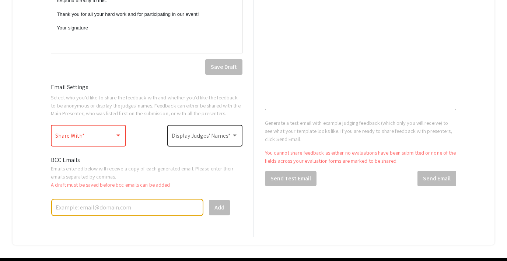
click at [228, 132] on div "Display Judges' Names *" at bounding box center [205, 135] width 66 height 23
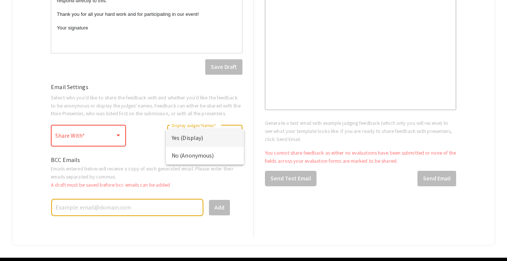
click at [143, 144] on div at bounding box center [253, 130] width 507 height 261
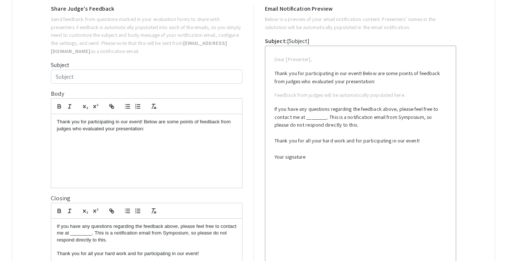
scroll to position [0, 0]
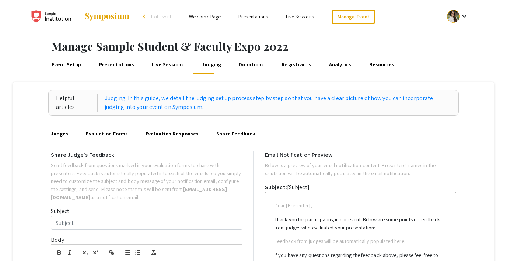
click at [238, 70] on link "Donations" at bounding box center [252, 65] width 28 height 18
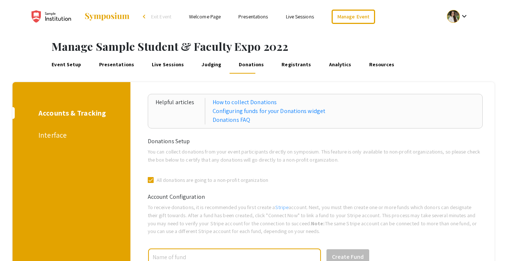
click at [285, 67] on link "Registrants" at bounding box center [297, 65] width 32 height 18
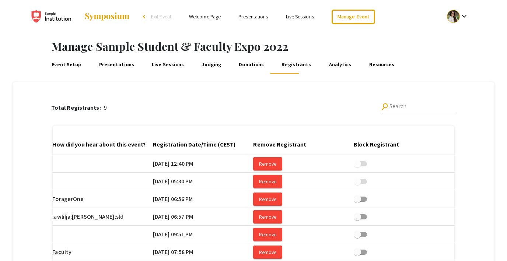
click at [328, 66] on link "Analytics" at bounding box center [340, 65] width 25 height 18
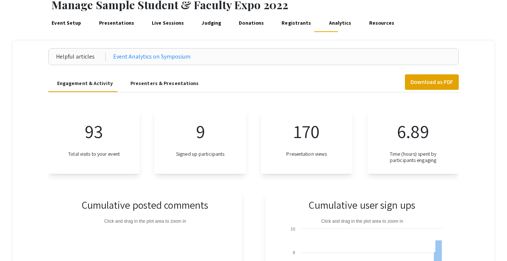
scroll to position [33, 0]
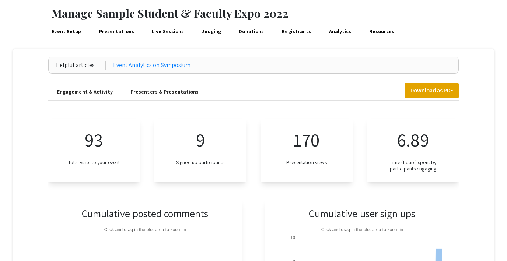
click at [134, 91] on div "Presenters & Presentations" at bounding box center [165, 92] width 69 height 8
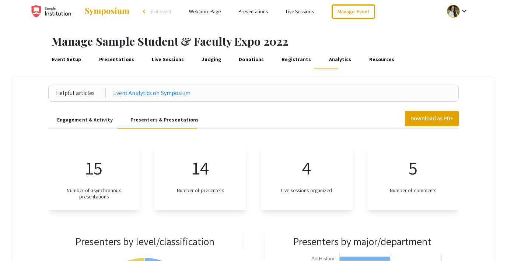
scroll to position [5, 0]
click at [368, 59] on link "Resources" at bounding box center [382, 60] width 28 height 18
click at [105, 60] on link "Presentations" at bounding box center [117, 60] width 38 height 18
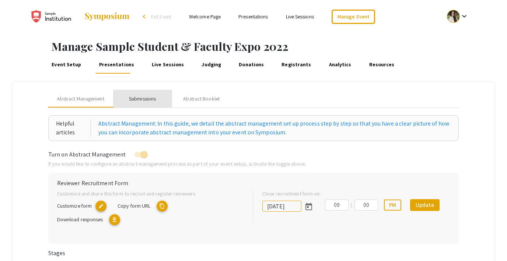
click at [139, 100] on div "Submissions" at bounding box center [142, 99] width 27 height 8
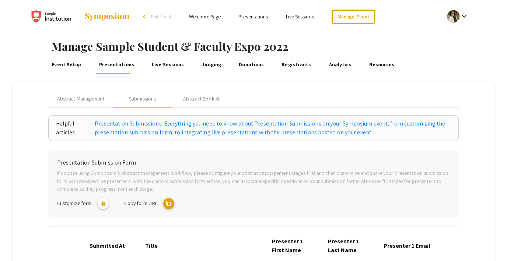
click at [62, 69] on link "Event Setup" at bounding box center [67, 65] width 32 height 18
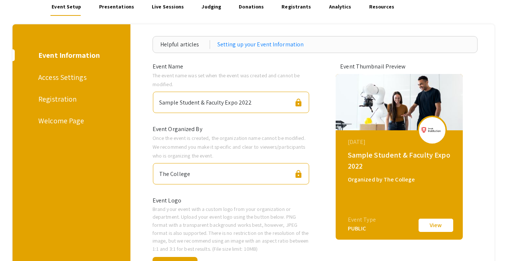
scroll to position [52, 0]
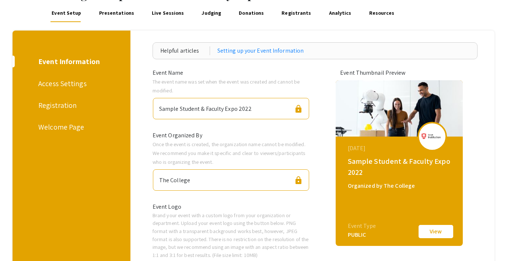
click at [74, 87] on div "Access Settings" at bounding box center [70, 83] width 64 height 11
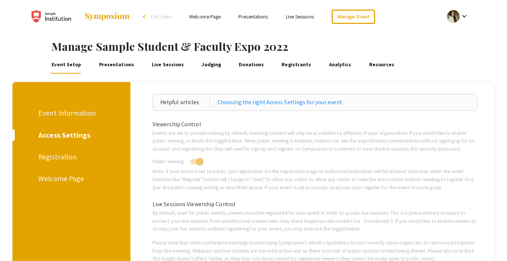
click at [56, 157] on div "Registration" at bounding box center [70, 157] width 64 height 11
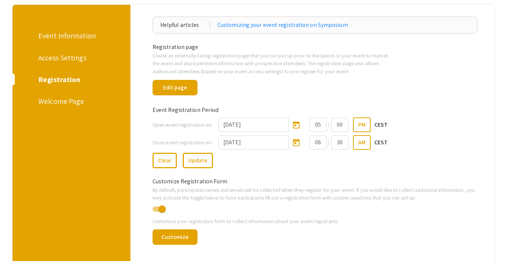
scroll to position [84, 0]
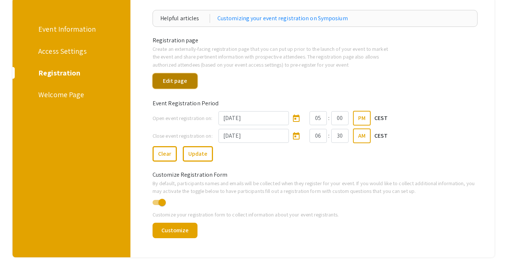
click at [171, 80] on button "Edit page" at bounding box center [175, 80] width 45 height 15
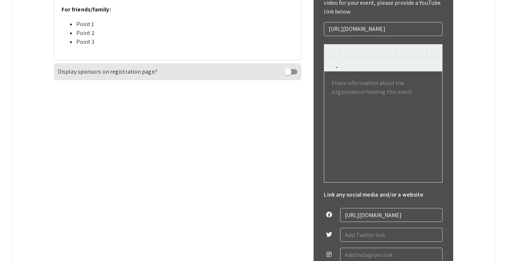
scroll to position [327, 0]
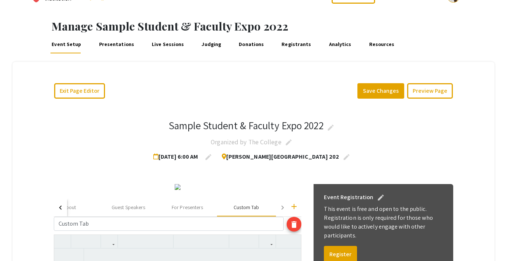
scroll to position [14, 0]
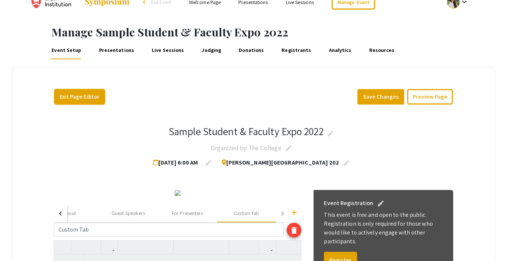
click at [82, 96] on button "Exit Page Editor" at bounding box center [79, 96] width 51 height 15
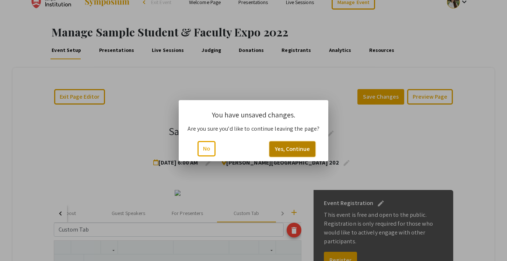
click at [281, 150] on button "Yes, Continue" at bounding box center [293, 149] width 46 height 15
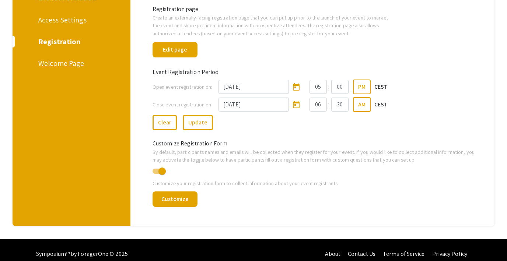
scroll to position [123, 0]
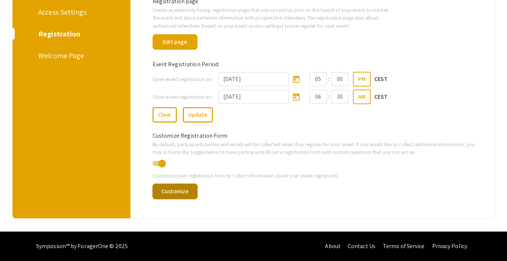
click at [170, 192] on button "Customize" at bounding box center [175, 191] width 45 height 15
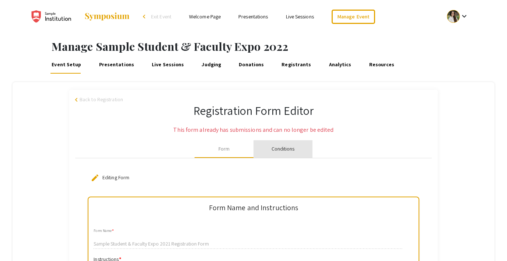
click at [277, 148] on div "Conditions" at bounding box center [283, 149] width 23 height 8
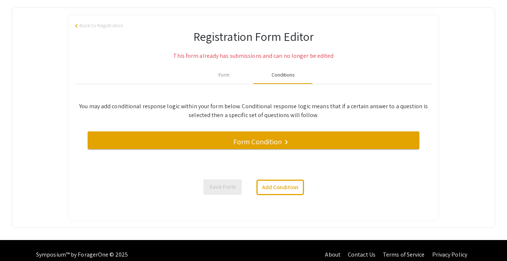
scroll to position [77, 0]
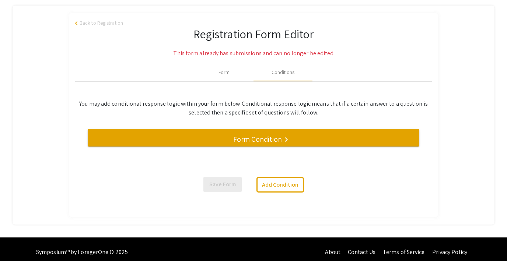
click at [222, 138] on mat-divider at bounding box center [341, 141] width 507 height 24
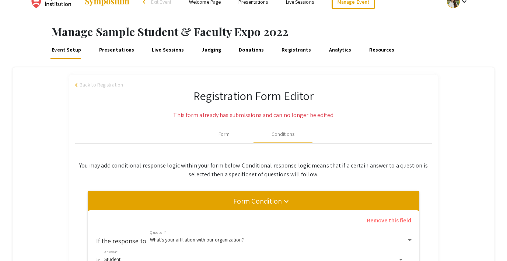
scroll to position [0, 0]
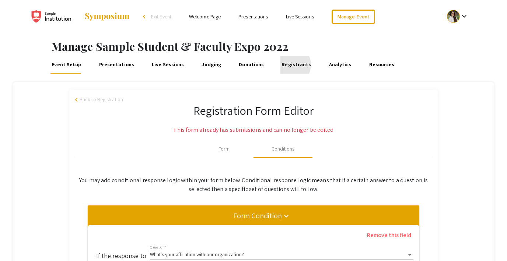
click at [281, 65] on link "Registrants" at bounding box center [297, 65] width 32 height 18
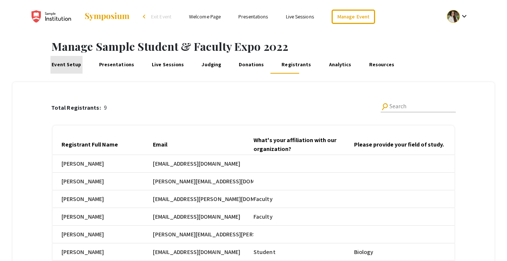
click at [71, 68] on link "Event Setup" at bounding box center [67, 65] width 32 height 18
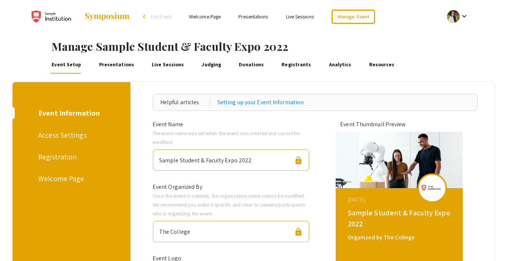
click at [56, 181] on div "Welcome Page" at bounding box center [70, 178] width 64 height 11
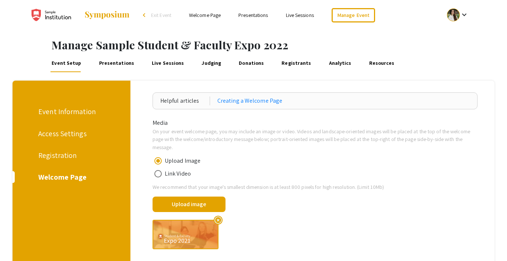
scroll to position [0, 0]
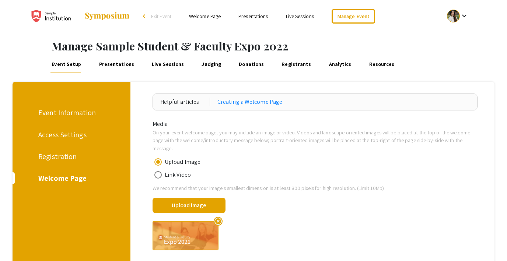
click at [112, 67] on link "Presentations" at bounding box center [117, 65] width 38 height 18
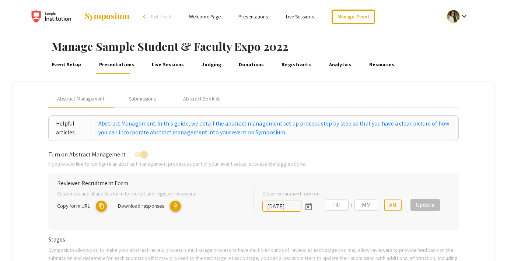
type input "7/8/2022"
type input "09"
type input "00"
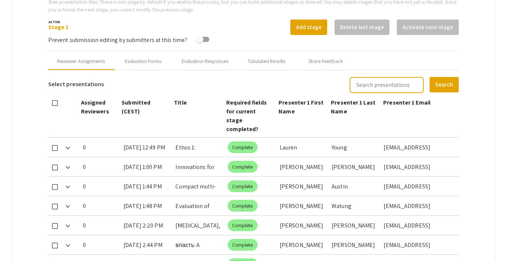
scroll to position [277, 0]
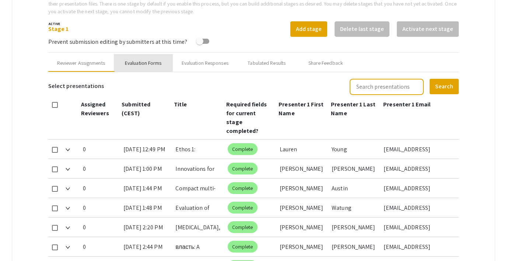
click at [151, 57] on div "Evaluation Forms" at bounding box center [143, 63] width 59 height 18
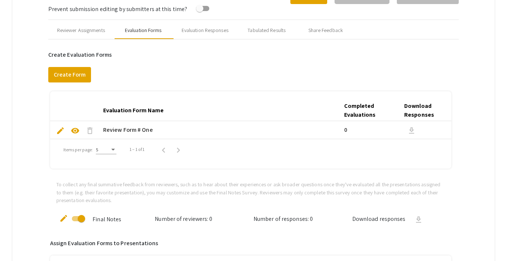
scroll to position [290, 0]
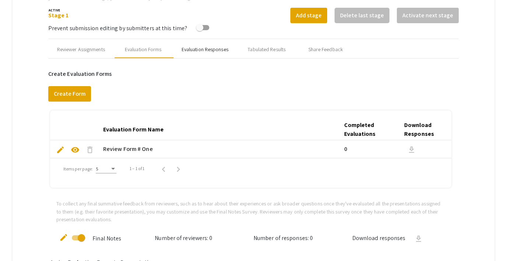
click at [196, 48] on div "Evaluation Responses" at bounding box center [205, 50] width 47 height 8
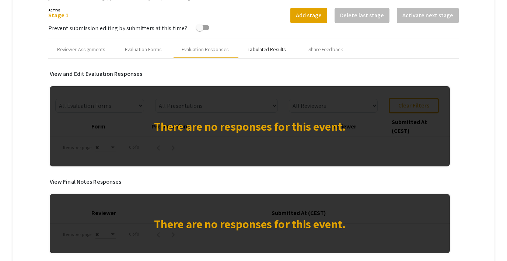
click at [271, 48] on div "Tabulated Results" at bounding box center [267, 50] width 38 height 8
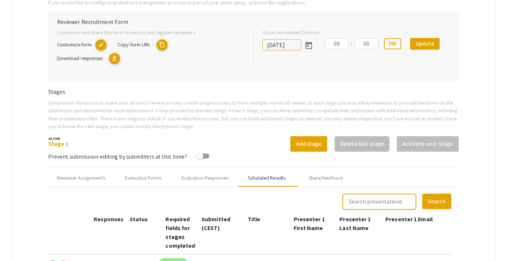
scroll to position [132, 0]
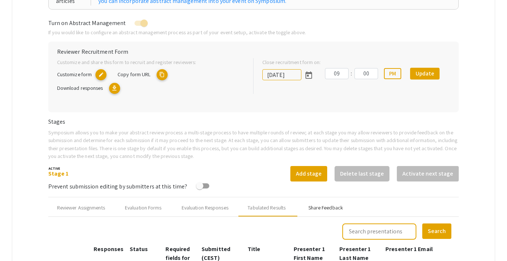
click at [320, 210] on div "Share Feedback" at bounding box center [326, 208] width 35 height 8
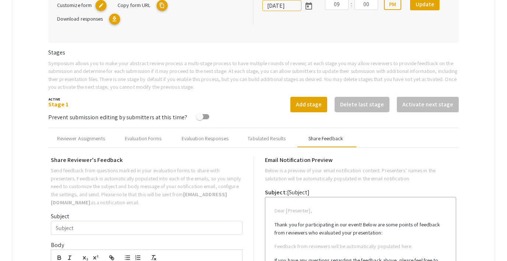
type input "Test Email for multiple co-presenters"
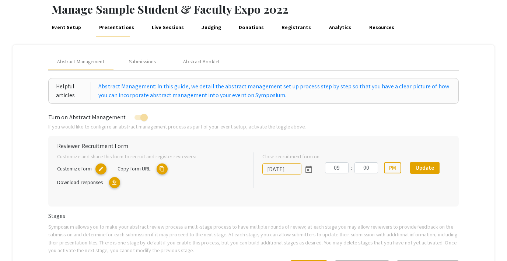
scroll to position [0, 0]
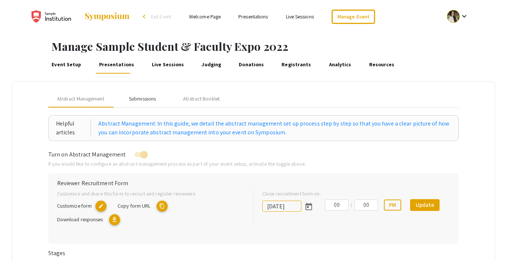
click at [149, 97] on div "Submissions" at bounding box center [142, 99] width 27 height 8
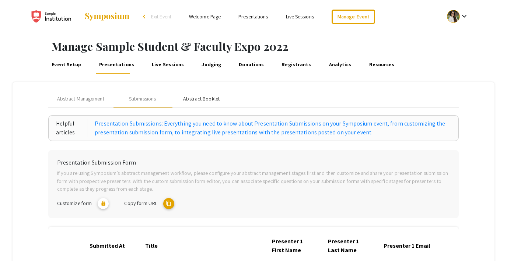
click at [195, 98] on div "Abstract Booklet" at bounding box center [201, 99] width 37 height 8
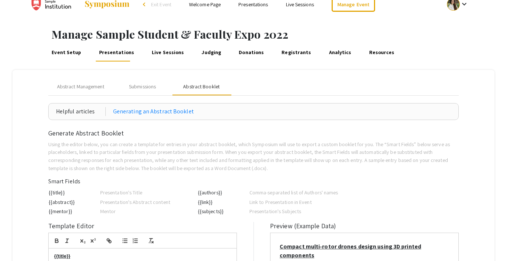
scroll to position [11, 0]
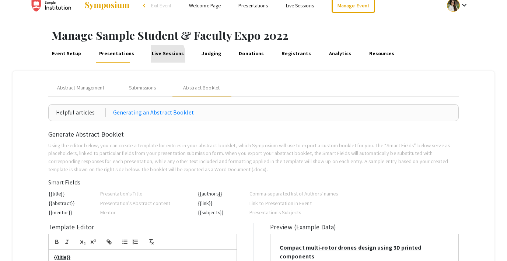
click at [153, 57] on link "Live Sessions" at bounding box center [168, 54] width 35 height 18
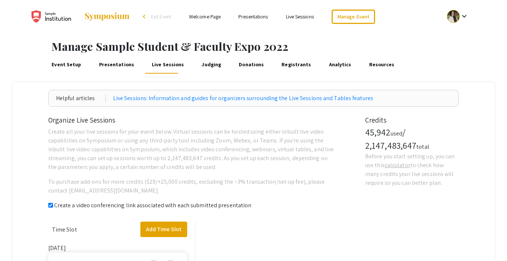
checkbox input "true"
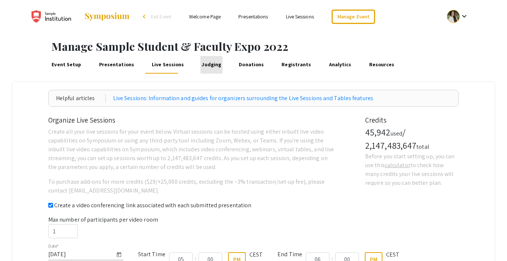
click at [203, 69] on link "Judging" at bounding box center [212, 65] width 22 height 18
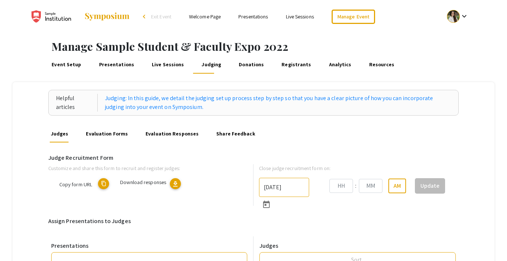
type input "6/6/2025"
type input "09"
type input "00"
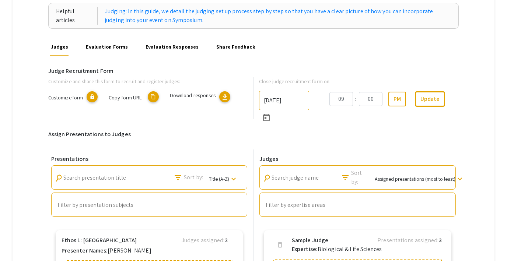
scroll to position [89, 0]
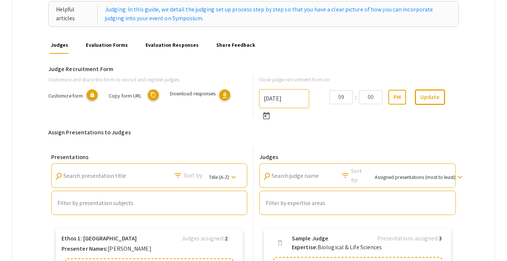
click at [100, 45] on link "Evaluation Forms" at bounding box center [107, 45] width 44 height 18
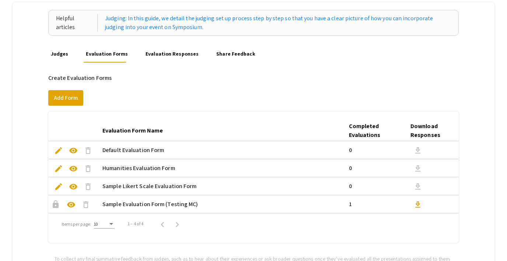
scroll to position [94, 0]
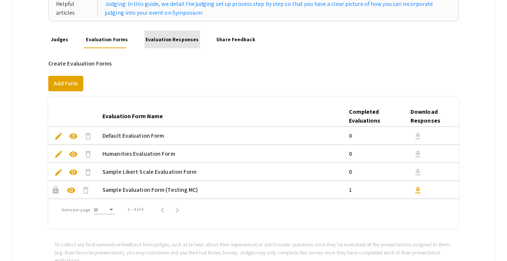
click at [173, 42] on link "Evaluation Responses" at bounding box center [173, 40] width 56 height 18
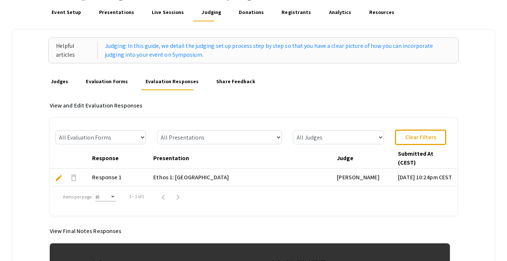
scroll to position [55, 0]
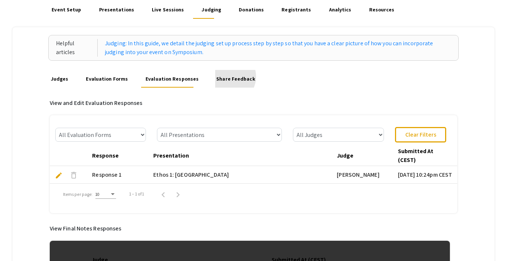
click at [221, 77] on link "Share Feedback" at bounding box center [235, 79] width 41 height 18
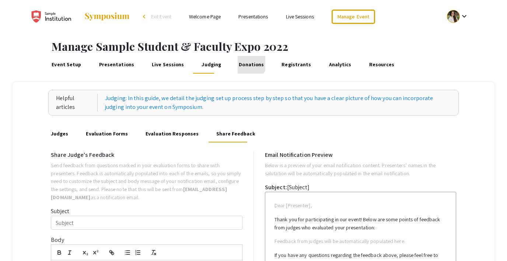
click at [241, 62] on link "Donations" at bounding box center [252, 65] width 28 height 18
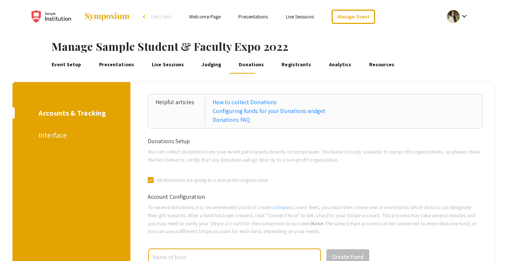
scroll to position [7, 0]
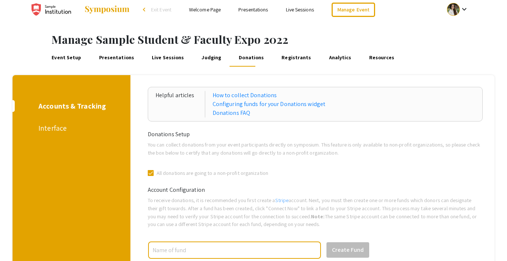
click at [42, 129] on div "Interface" at bounding box center [70, 128] width 64 height 11
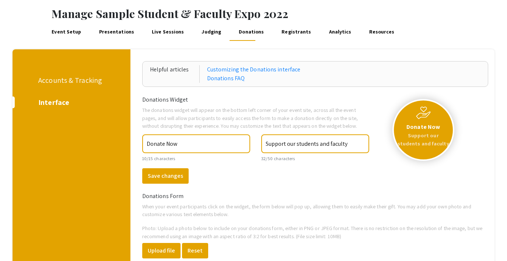
scroll to position [25, 0]
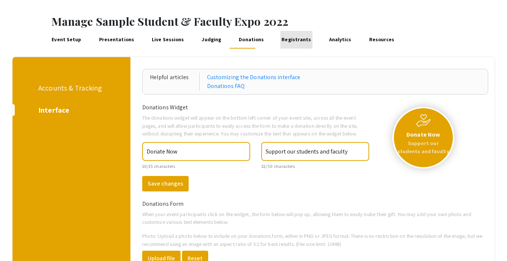
click at [289, 42] on link "Registrants" at bounding box center [297, 40] width 32 height 18
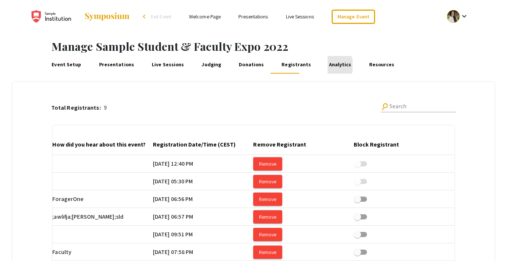
click at [328, 66] on link "Analytics" at bounding box center [340, 65] width 25 height 18
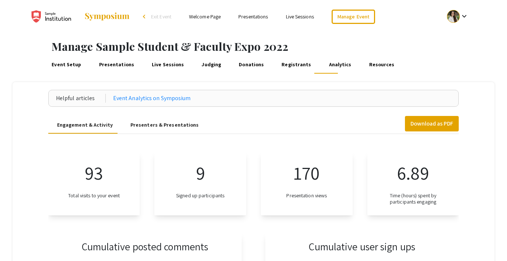
click at [57, 63] on link "Event Setup" at bounding box center [67, 65] width 32 height 18
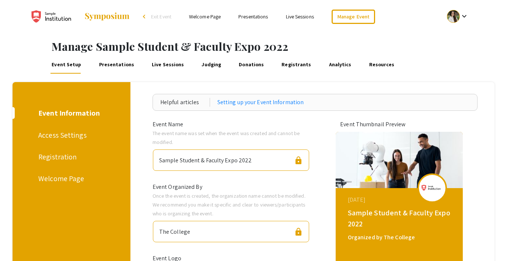
click at [115, 67] on link "Presentations" at bounding box center [117, 65] width 38 height 18
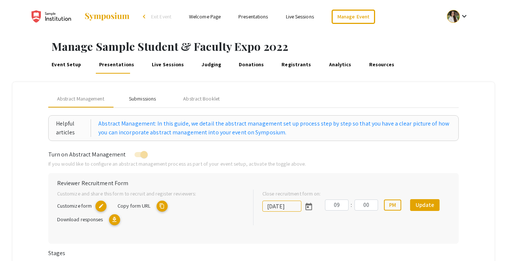
click at [139, 101] on div "Submissions" at bounding box center [142, 99] width 27 height 8
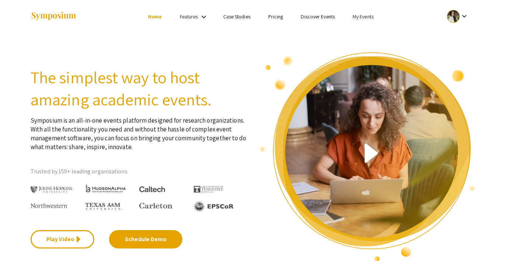
click at [362, 15] on link "My Events" at bounding box center [363, 16] width 21 height 7
click at [369, 32] on button "Events I've organized" at bounding box center [375, 33] width 63 height 18
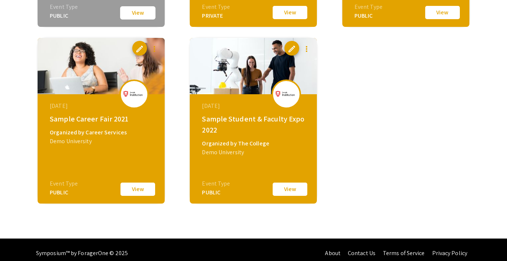
scroll to position [1468, 0]
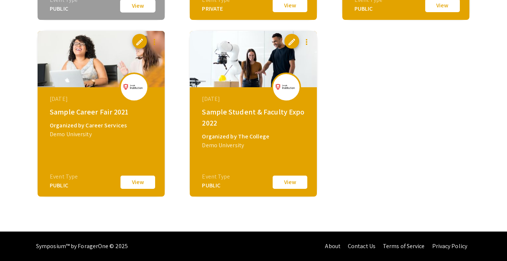
click at [287, 182] on button "View" at bounding box center [290, 182] width 37 height 15
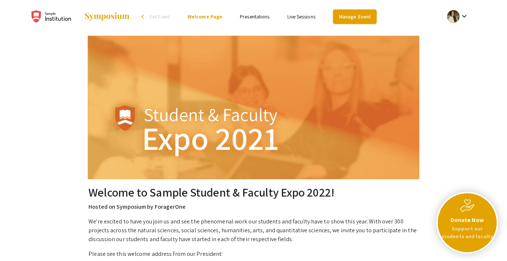
click at [362, 18] on link "Manage Event" at bounding box center [355, 17] width 44 height 14
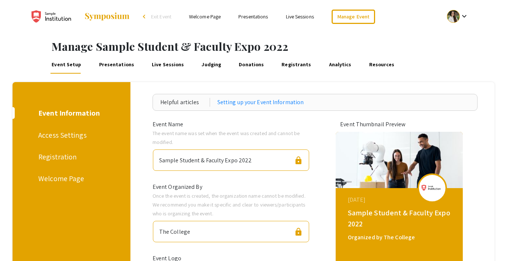
click at [163, 68] on link "Live Sessions" at bounding box center [168, 65] width 35 height 18
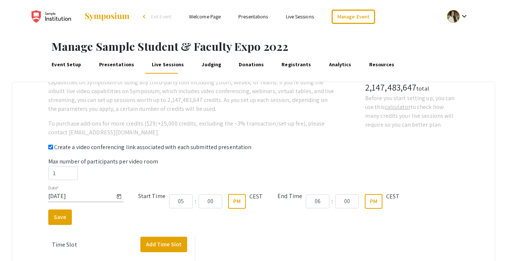
checkbox input "true"
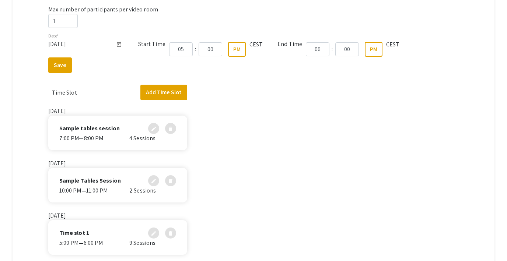
scroll to position [148, 0]
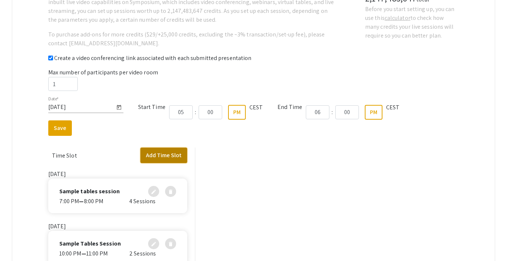
click at [152, 160] on button "Add Time Slot" at bounding box center [164, 155] width 47 height 15
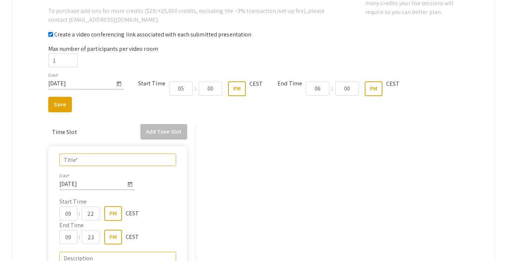
scroll to position [24, 0]
click at [119, 83] on icon "Open calendar" at bounding box center [119, 83] width 6 height 9
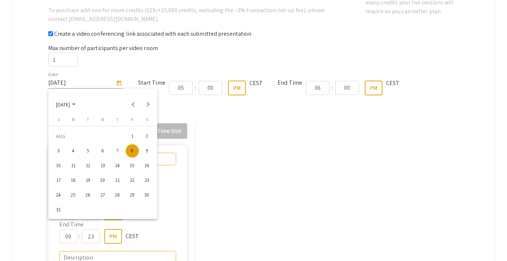
click at [76, 168] on div "11" at bounding box center [73, 165] width 13 height 13
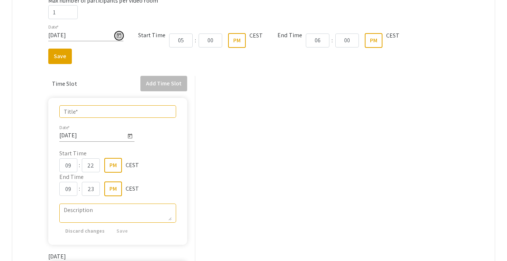
scroll to position [72, 0]
click at [118, 35] on icon "Open calendar" at bounding box center [119, 35] width 4 height 5
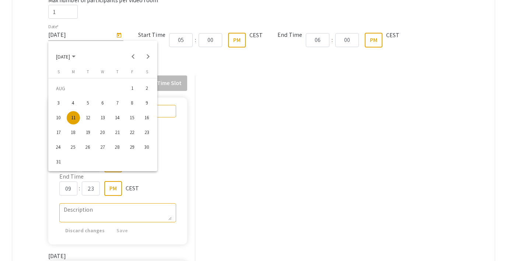
click at [89, 115] on div "12" at bounding box center [88, 117] width 13 height 13
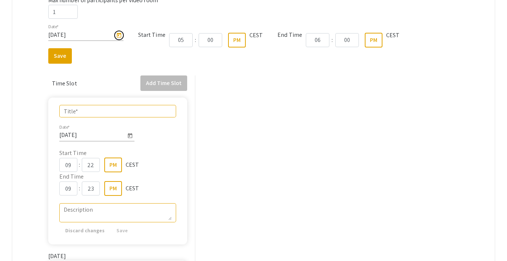
type input "[DATE]"
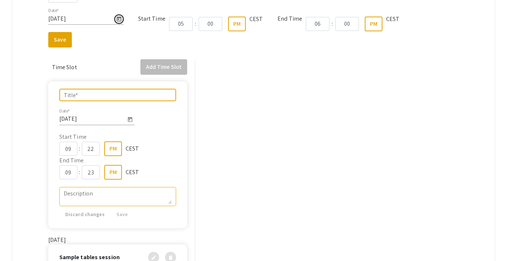
scroll to position [109, 0]
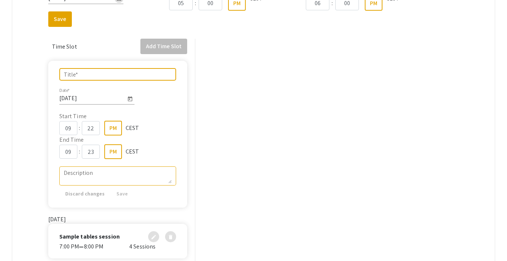
click at [79, 76] on input "Title *" at bounding box center [118, 74] width 108 height 7
type input "Sample Meeting"
click at [70, 128] on input "09" at bounding box center [68, 128] width 18 height 14
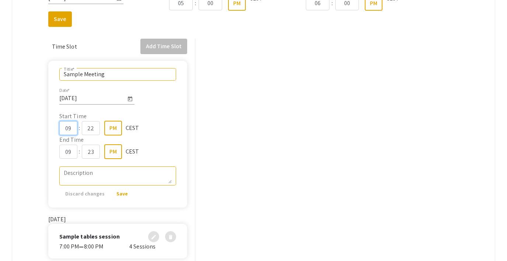
click at [70, 128] on input "09" at bounding box center [68, 128] width 18 height 14
type input "04"
click at [97, 126] on input "22" at bounding box center [91, 128] width 18 height 14
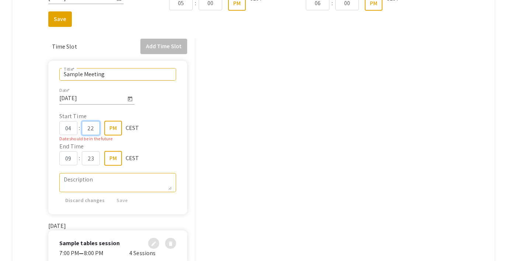
click at [97, 126] on input "22" at bounding box center [91, 128] width 18 height 14
type input "00"
click at [70, 158] on input "09" at bounding box center [68, 159] width 18 height 14
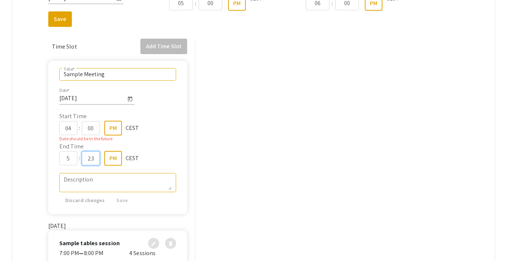
type input "05"
click at [94, 156] on input "23" at bounding box center [91, 159] width 18 height 14
type input "00"
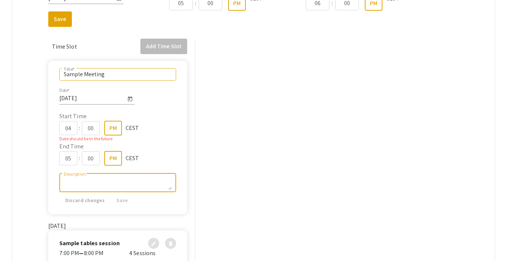
click at [84, 176] on textarea "Description" at bounding box center [118, 183] width 108 height 15
type textarea "s"
type textarea "Sample meeting"
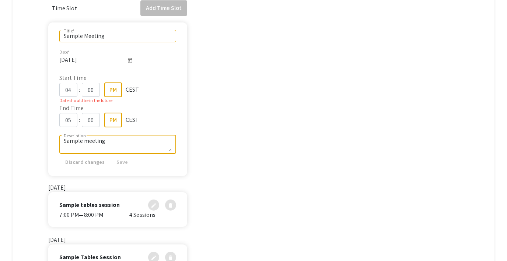
scroll to position [103, 0]
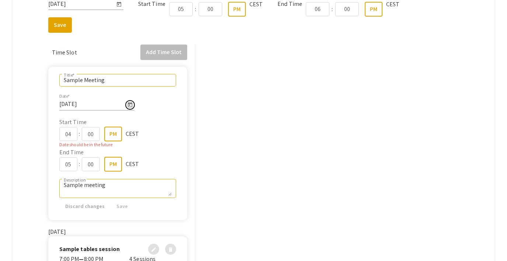
click at [128, 106] on icon "Open calendar" at bounding box center [130, 105] width 6 height 9
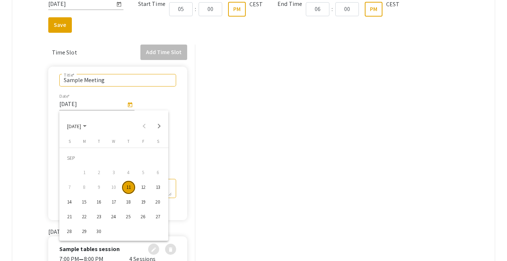
click at [145, 189] on div "12" at bounding box center [143, 187] width 13 height 13
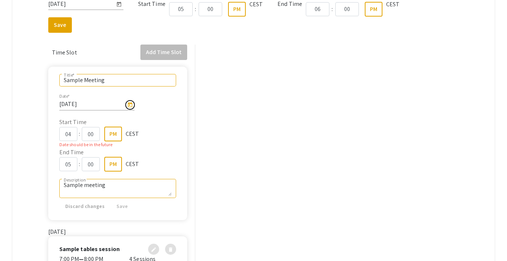
type input "[DATE]"
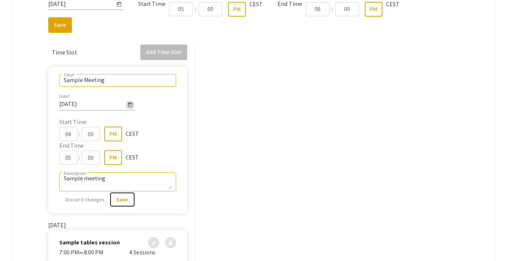
click at [119, 200] on span "Save" at bounding box center [122, 200] width 11 height 7
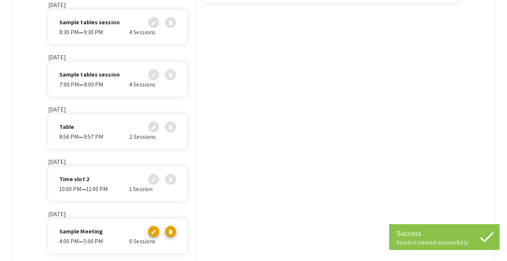
scroll to position [292, 0]
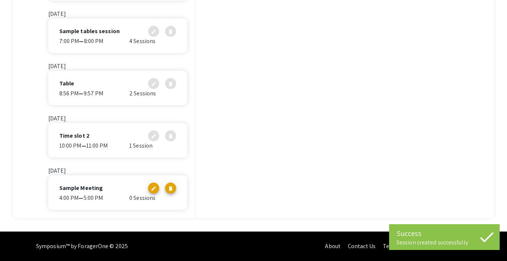
click at [95, 190] on p "Sample Meeting" at bounding box center [81, 188] width 44 height 9
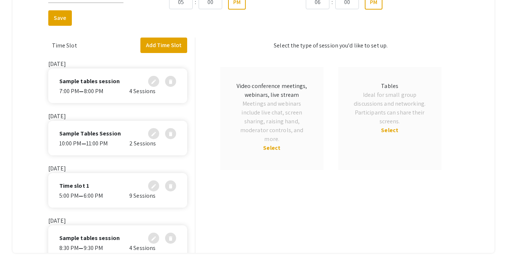
scroll to position [250, 0]
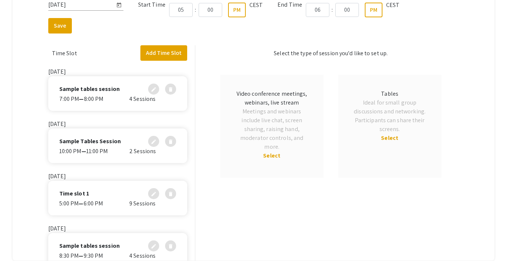
click at [274, 150] on span "Meetings and webinars include live chat, screen sharing, raising hand, moderato…" at bounding box center [271, 129] width 63 height 43
click at [270, 157] on span "Select" at bounding box center [271, 156] width 17 height 8
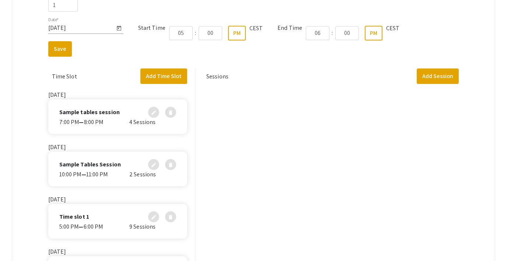
scroll to position [218, 0]
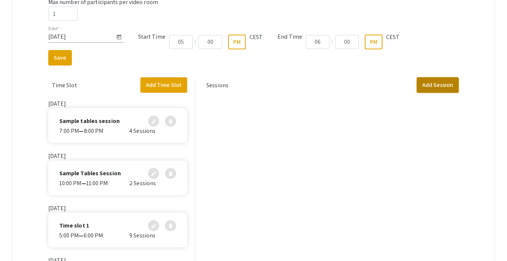
click at [439, 87] on button "Add Session" at bounding box center [438, 84] width 42 height 15
select select "false"
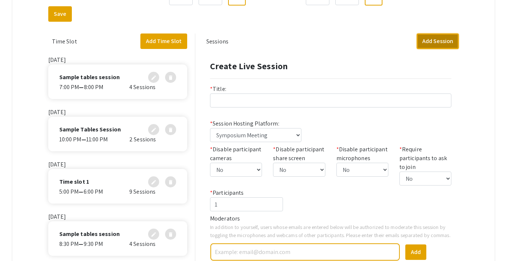
scroll to position [47, 0]
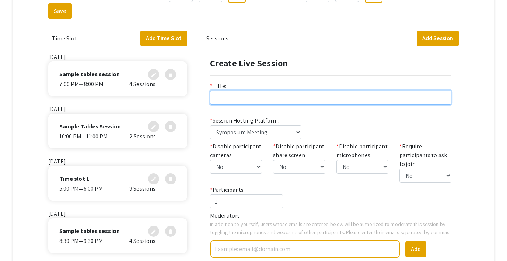
click at [229, 98] on input "text" at bounding box center [331, 98] width 242 height 14
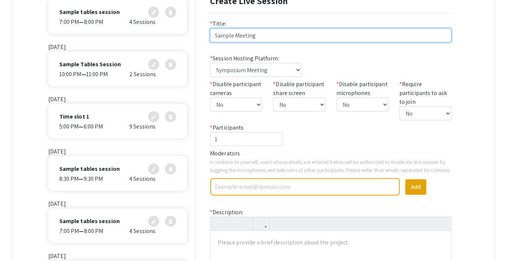
scroll to position [135, 0]
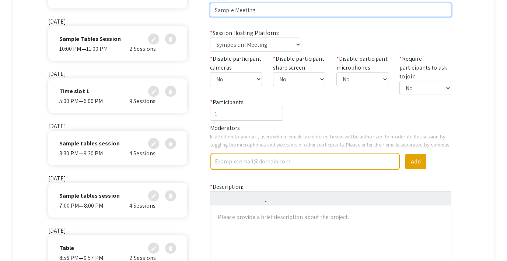
type input "Sample Meeting"
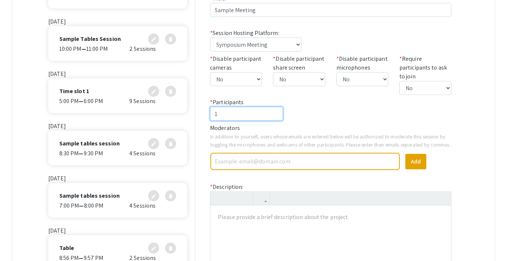
click at [241, 113] on input "1" at bounding box center [246, 114] width 73 height 14
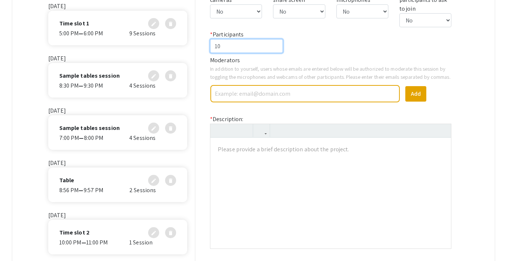
scroll to position [225, 0]
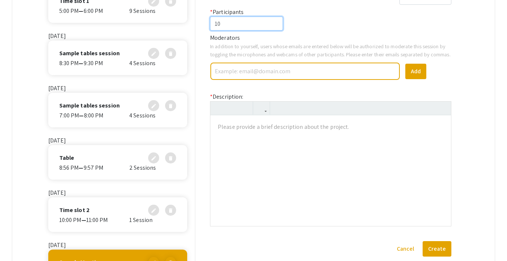
type input "10"
click at [249, 142] on div at bounding box center [331, 170] width 241 height 111
type textarea "<p>Sample meeting</p>"
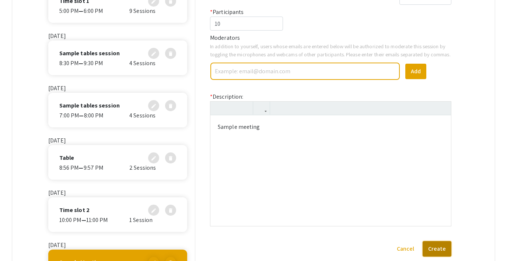
click at [433, 251] on button "Create" at bounding box center [437, 249] width 29 height 15
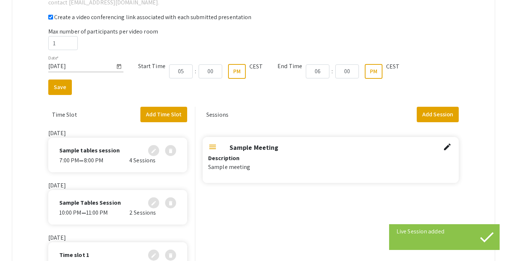
scroll to position [187, 0]
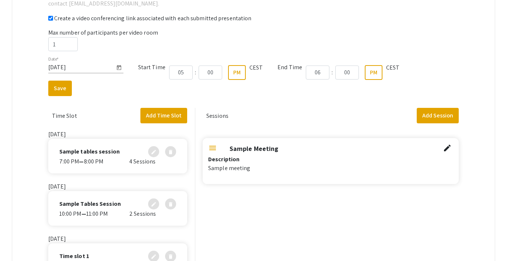
click at [214, 148] on div "menu" at bounding box center [212, 148] width 9 height 9
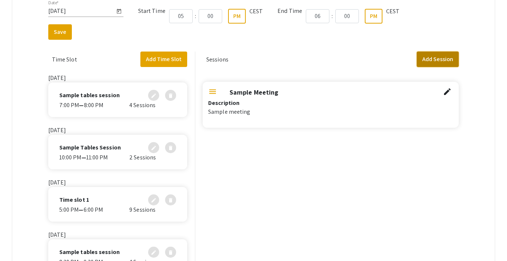
click at [431, 59] on button "Add Session" at bounding box center [438, 59] width 42 height 15
select select "false"
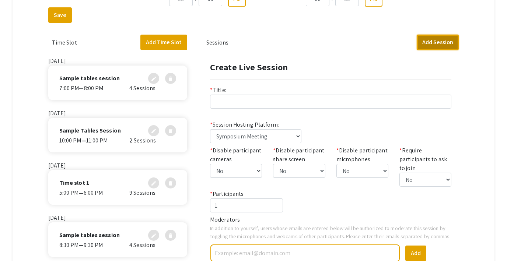
scroll to position [96, 0]
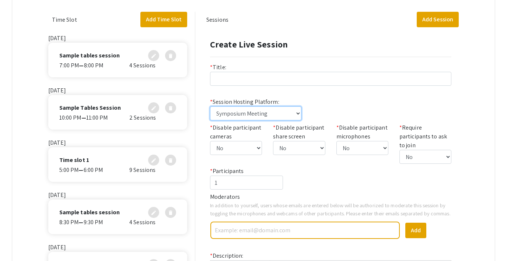
click at [246, 111] on select "Symposium Meeting Symposium Webinar Zoom, Webex, Teams, embedded video, or anot…" at bounding box center [255, 114] width 91 height 14
select select "link"
click at [210, 107] on select "Symposium Meeting Symposium Webinar Zoom, Webex, Teams, embedded video, or anot…" at bounding box center [255, 114] width 91 height 14
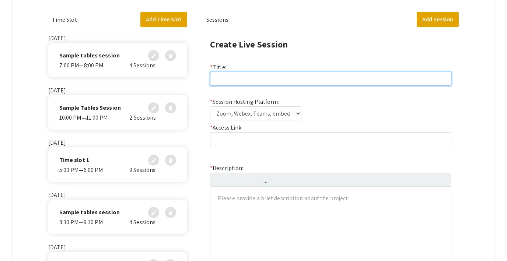
click at [225, 79] on input "text" at bounding box center [331, 79] width 242 height 14
type input "Zoom session"
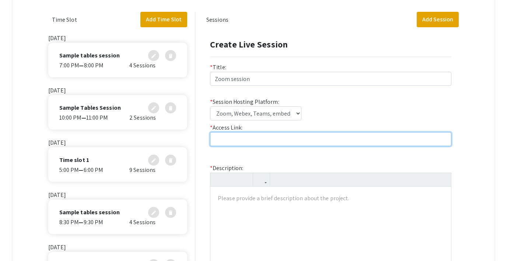
click at [220, 144] on input "text" at bounding box center [331, 139] width 242 height 14
click at [239, 140] on input "[DOMAIN_NAME][URL]" at bounding box center [331, 139] width 242 height 14
type input "[DOMAIN_NAME][URL]"
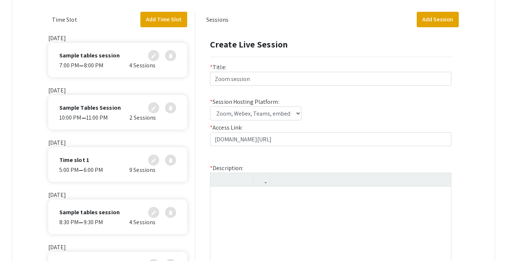
click at [269, 220] on div at bounding box center [331, 242] width 241 height 111
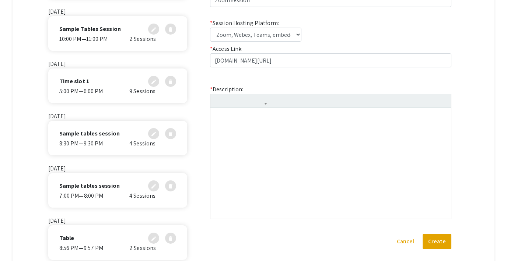
scroll to position [176, 0]
type textarea "<p>Zoom session</p>"
click at [431, 238] on button "Create" at bounding box center [437, 241] width 29 height 15
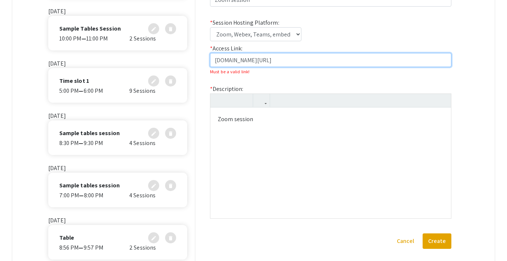
click at [235, 59] on input "[DOMAIN_NAME][URL]" at bounding box center [331, 60] width 242 height 14
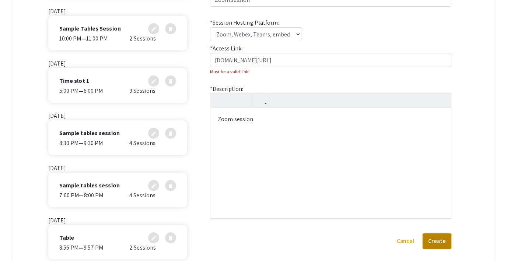
click at [442, 242] on button "Create" at bounding box center [437, 241] width 29 height 15
click at [443, 243] on button "Create" at bounding box center [437, 241] width 29 height 15
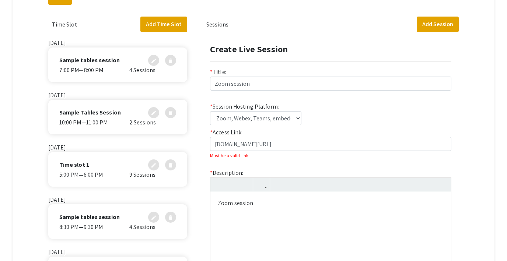
scroll to position [90, 0]
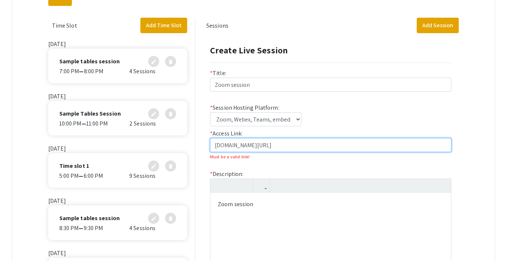
drag, startPoint x: 278, startPoint y: 146, endPoint x: 235, endPoint y: 146, distance: 42.8
click at [235, 146] on input "[DOMAIN_NAME][URL]" at bounding box center [331, 145] width 242 height 14
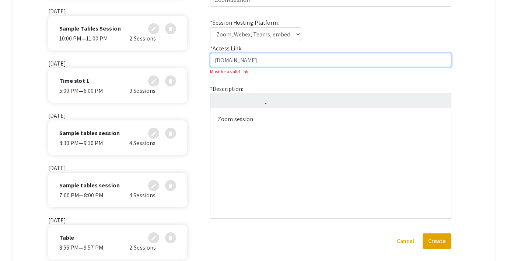
scroll to position [225, 0]
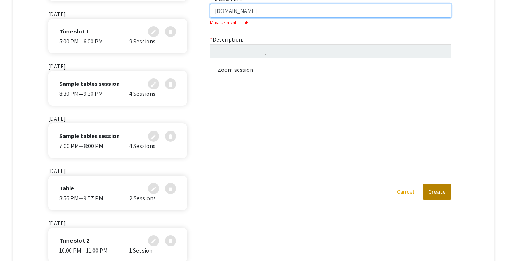
type input "[DOMAIN_NAME]"
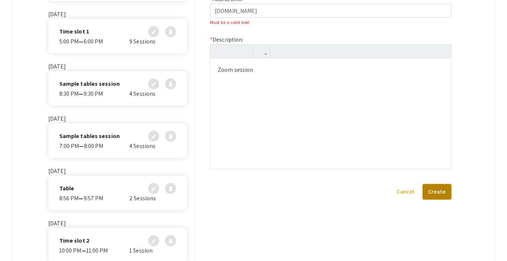
click at [438, 194] on button "Create" at bounding box center [437, 191] width 29 height 15
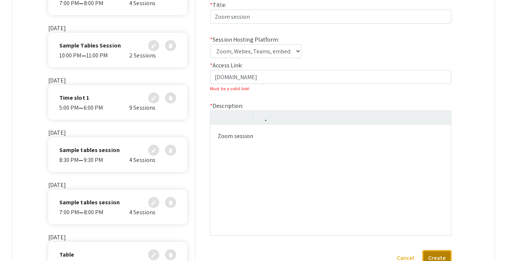
scroll to position [154, 0]
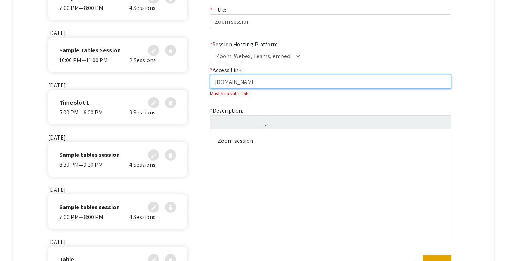
click at [240, 83] on input "[DOMAIN_NAME]" at bounding box center [331, 82] width 242 height 14
click at [254, 83] on input "[DOMAIN_NAME]" at bounding box center [331, 82] width 242 height 14
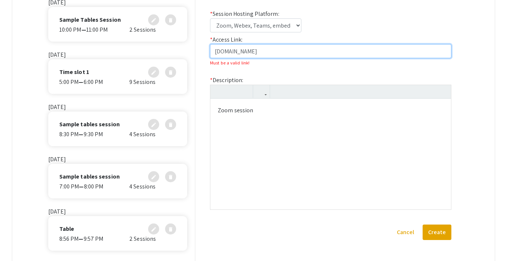
scroll to position [186, 0]
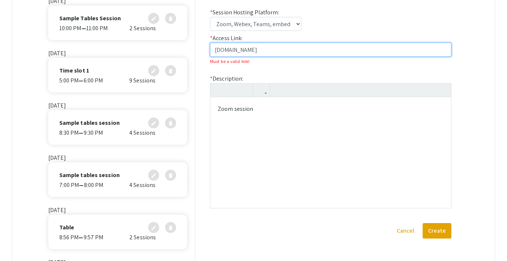
click at [224, 48] on input "[DOMAIN_NAME]" at bounding box center [331, 50] width 242 height 14
type input "[DOMAIN_NAME]"
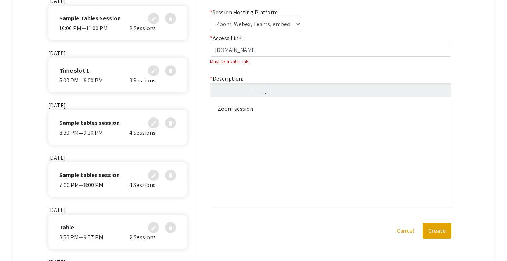
click at [316, 149] on div "Zoom session" at bounding box center [331, 152] width 241 height 111
click at [286, 179] on div "Zoom session" at bounding box center [331, 152] width 241 height 111
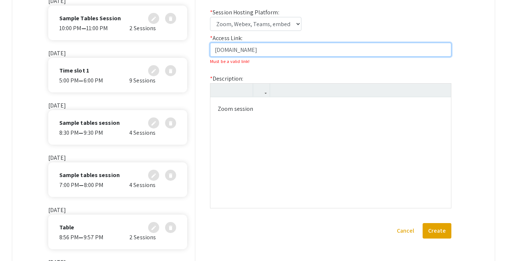
click at [219, 51] on input "[DOMAIN_NAME]" at bounding box center [331, 50] width 242 height 14
type input "[DOMAIN_NAME]"
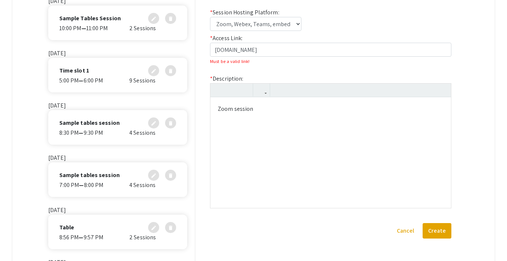
click at [250, 123] on div "Zoom session" at bounding box center [331, 152] width 241 height 111
click at [434, 226] on button "Create" at bounding box center [437, 230] width 29 height 15
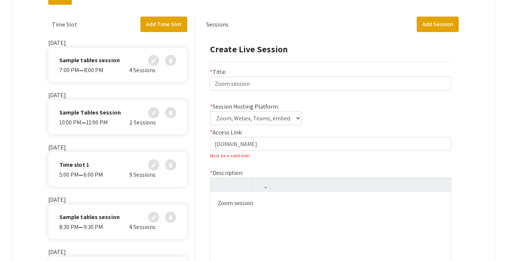
scroll to position [83, 0]
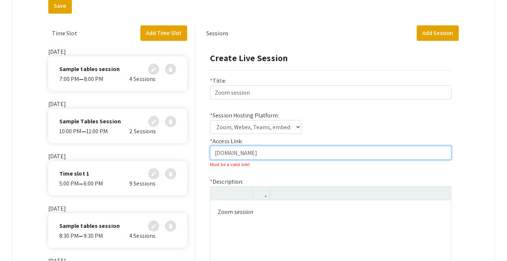
click at [252, 155] on input "[DOMAIN_NAME]" at bounding box center [331, 153] width 242 height 14
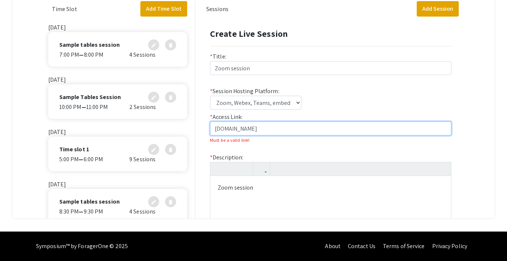
scroll to position [0, 0]
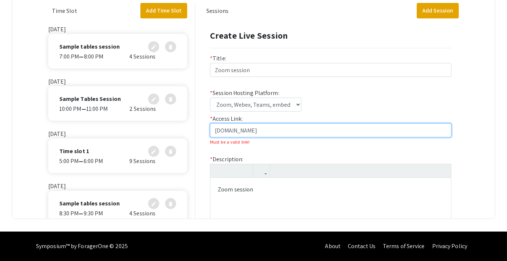
click at [249, 131] on input "[DOMAIN_NAME]" at bounding box center [331, 131] width 242 height 14
paste input "[URL][DOMAIN_NAME][SECURITY_DATA]"
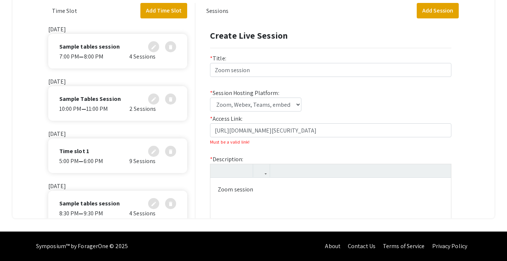
click at [381, 197] on div "Zoom session" at bounding box center [331, 233] width 241 height 111
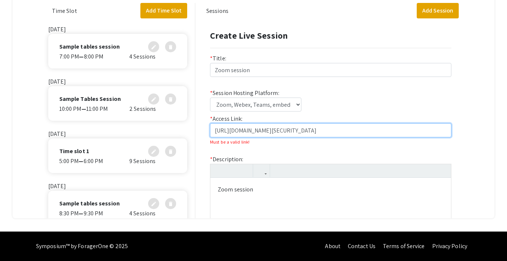
click at [418, 128] on input "[URL][DOMAIN_NAME][SECURITY_DATA]" at bounding box center [331, 131] width 242 height 14
type input "[URL][DOMAIN_NAME][SECURITY_DATA]"
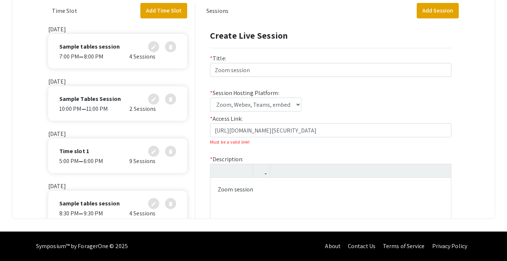
click at [464, 147] on div "Helpful articles Live Sessions: Information and guides for organizers surroundi…" at bounding box center [254, 4] width 482 height 429
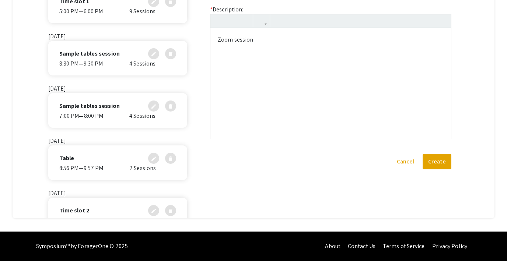
scroll to position [161, 0]
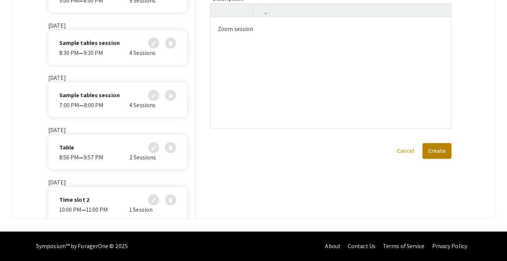
click at [440, 151] on button "Create" at bounding box center [437, 150] width 29 height 15
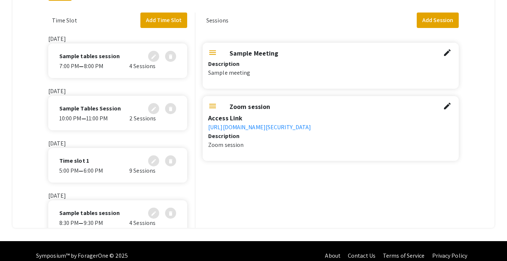
scroll to position [239, 0]
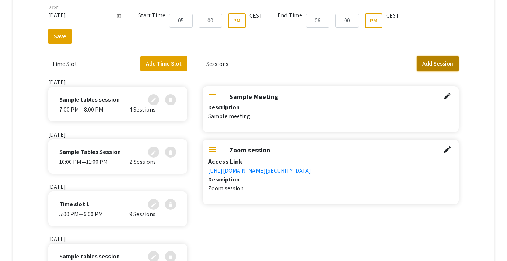
click at [441, 65] on button "Add Session" at bounding box center [438, 63] width 42 height 15
select select "false"
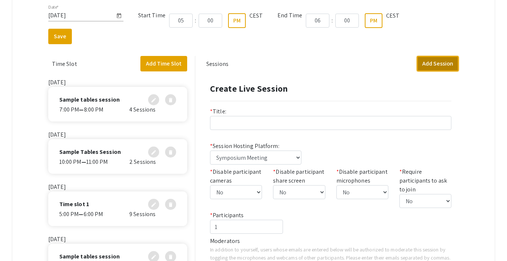
scroll to position [60, 0]
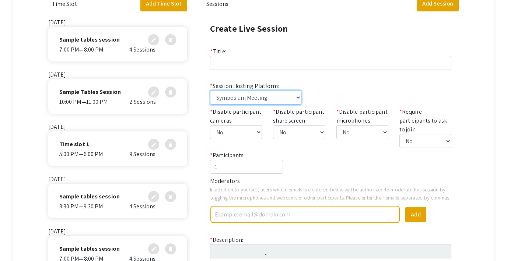
click at [262, 97] on select "Symposium Meeting Symposium Webinar Zoom, Webex, Teams, embedded video, or anot…" at bounding box center [255, 98] width 91 height 14
select select "symposium-webinar"
click at [210, 91] on select "Symposium Meeting Symposium Webinar Zoom, Webex, Teams, embedded video, or anot…" at bounding box center [255, 98] width 91 height 14
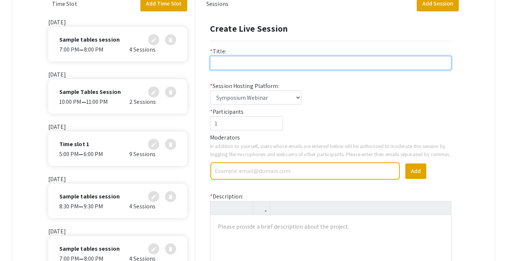
click at [228, 59] on input "text" at bounding box center [331, 63] width 242 height 14
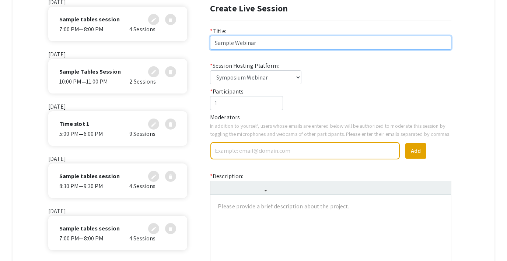
type input "Sample Webinar"
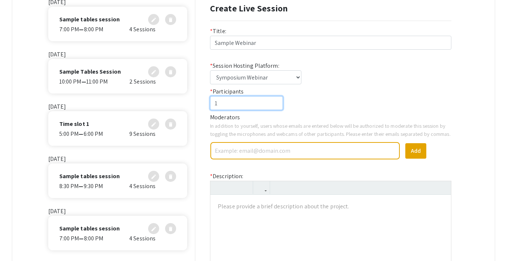
click at [240, 105] on input "1" at bounding box center [246, 103] width 73 height 14
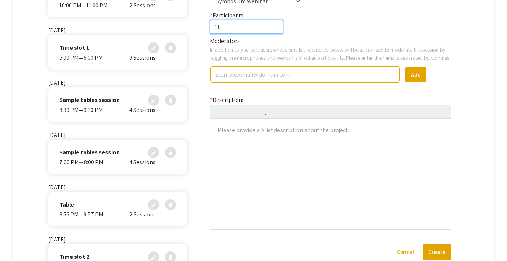
scroll to position [156, 0]
type input "11"
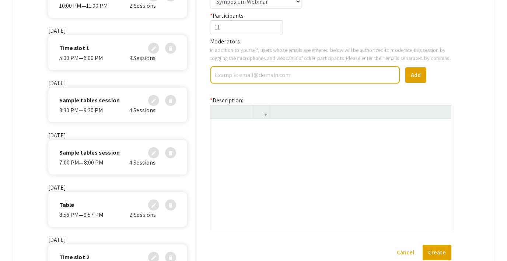
click at [241, 144] on div at bounding box center [331, 174] width 241 height 111
type textarea "<p>Sample webinar</p>"
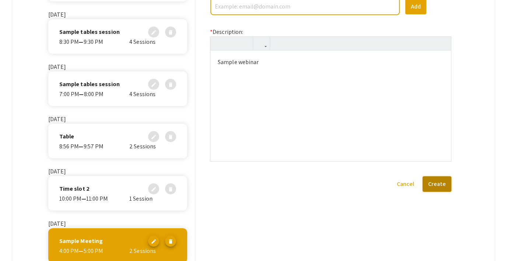
click at [442, 191] on button "Create" at bounding box center [437, 184] width 29 height 15
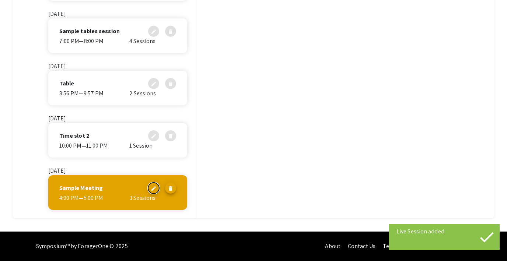
click at [153, 189] on mat-icon "edit" at bounding box center [154, 187] width 6 height 6
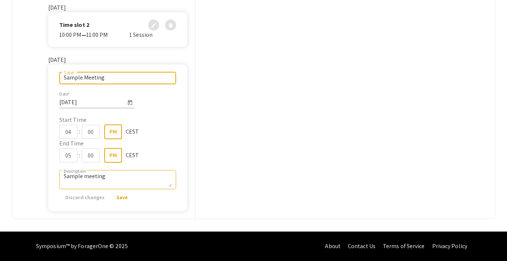
scroll to position [0, 0]
drag, startPoint x: 107, startPoint y: 79, endPoint x: 84, endPoint y: 78, distance: 22.5
click at [84, 78] on input "Sample Meeting" at bounding box center [118, 78] width 108 height 7
click at [124, 80] on input "Sample Meeting" at bounding box center [118, 78] width 108 height 7
type input "Sample Meeting, Zoom, Webinar"
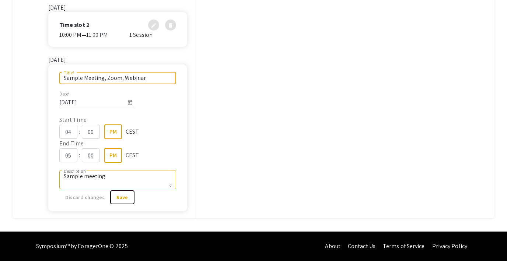
click at [119, 202] on button "Save" at bounding box center [123, 197] width 24 height 13
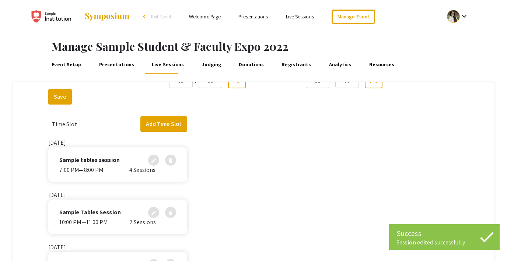
scroll to position [187, 0]
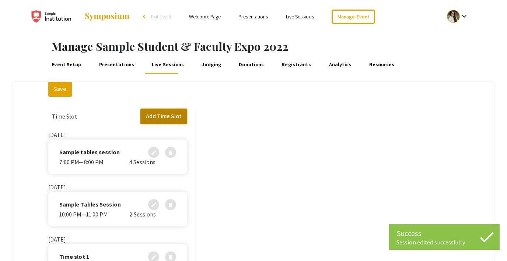
click at [167, 119] on button "Add Time Slot" at bounding box center [164, 116] width 47 height 15
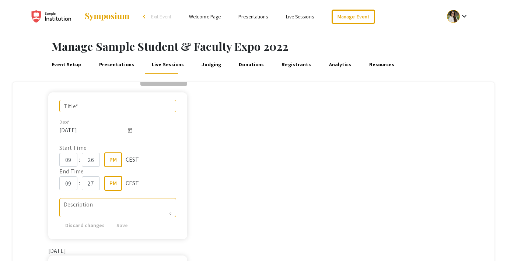
scroll to position [228, 0]
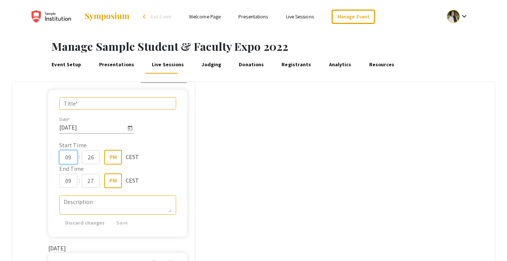
click at [70, 158] on input "09" at bounding box center [68, 157] width 18 height 14
type input "0"
type input "04"
click at [92, 156] on input "26" at bounding box center [91, 157] width 18 height 14
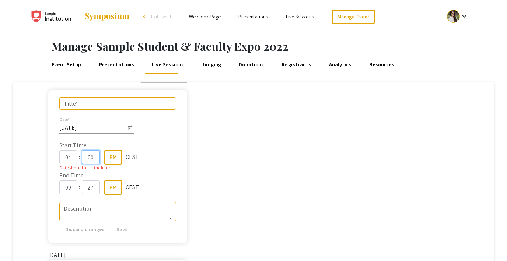
type input "00"
click at [70, 184] on input "09" at bounding box center [68, 188] width 18 height 14
type input "05"
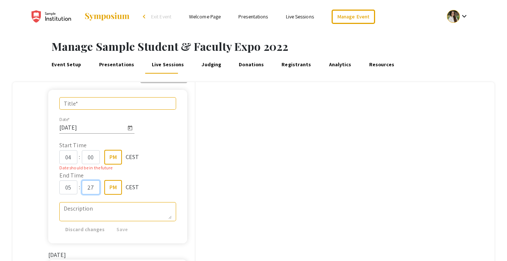
click at [87, 189] on input "27" at bounding box center [91, 188] width 18 height 14
type input "00"
click at [167, 182] on span "05 : 00 PM CEST" at bounding box center [117, 187] width 117 height 15
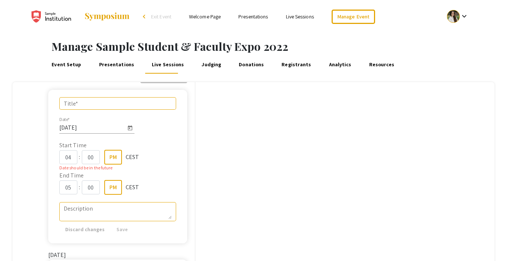
scroll to position [206, 0]
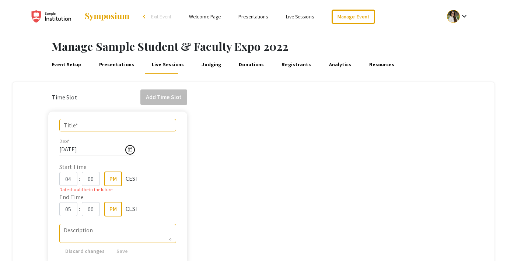
click at [132, 150] on icon "Open calendar" at bounding box center [130, 150] width 4 height 5
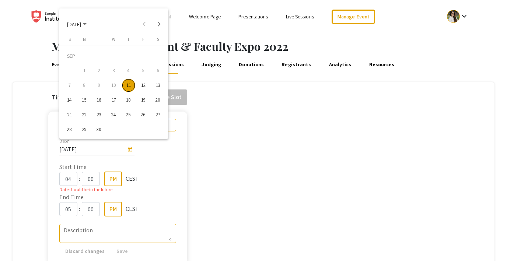
click at [143, 84] on div "12" at bounding box center [143, 85] width 13 height 13
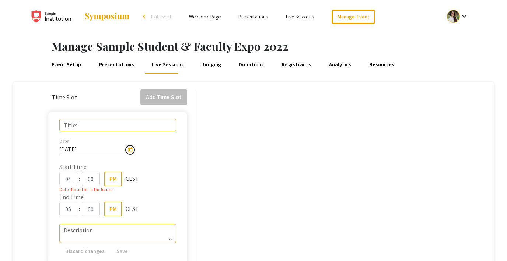
type input "[DATE]"
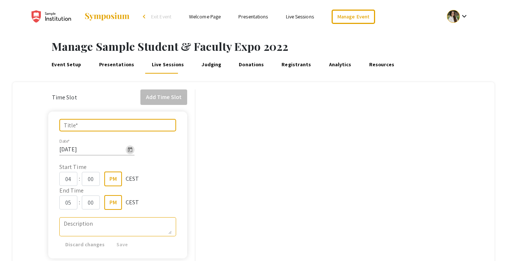
click at [92, 126] on input "Title *" at bounding box center [118, 125] width 108 height 7
click at [177, 149] on form "Title * [DATE] Date * Start Time 04 : 00 PM CEST End Time 05 : 00 PM CEST Descr…" at bounding box center [117, 185] width 139 height 147
click at [107, 124] on input "Title *" at bounding box center [118, 125] width 108 height 7
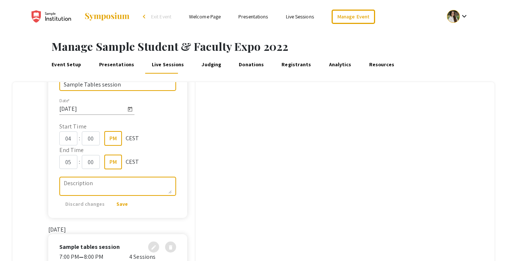
type input "Sample Tables session"
click at [103, 183] on textarea "Description" at bounding box center [118, 186] width 108 height 15
type textarea "Sample tables session"
click at [117, 204] on span "Save" at bounding box center [122, 204] width 11 height 7
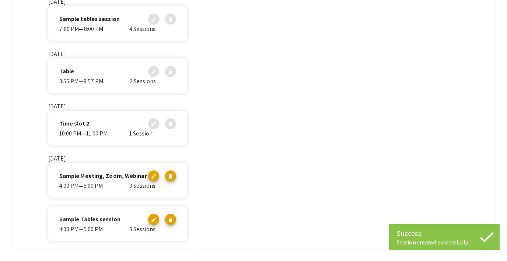
scroll to position [292, 0]
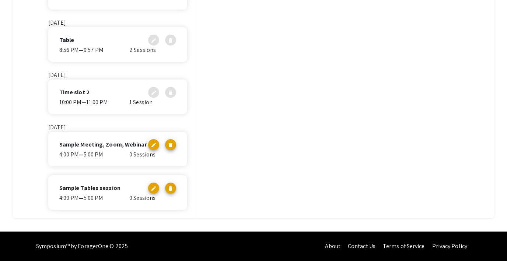
click at [104, 190] on p "Sample Tables session" at bounding box center [89, 188] width 61 height 9
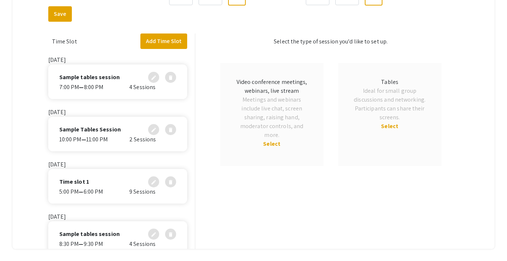
scroll to position [250, 0]
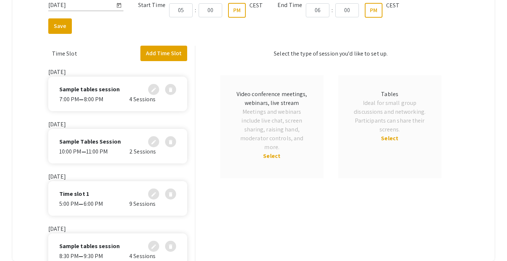
click at [390, 137] on span "Select" at bounding box center [389, 139] width 17 height 8
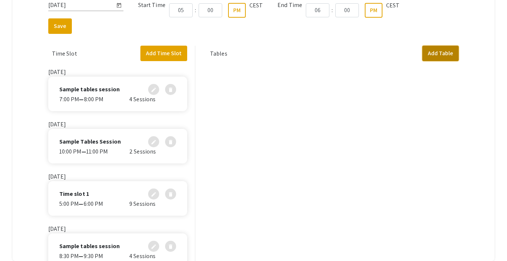
click at [434, 49] on button "Add Table" at bounding box center [441, 53] width 37 height 15
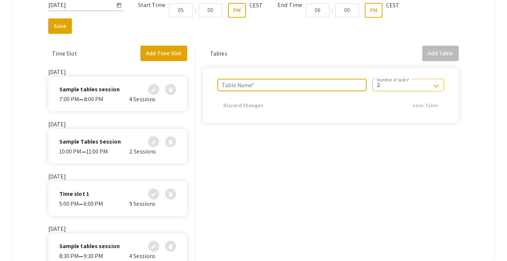
click at [252, 82] on input "Table Name *" at bounding box center [292, 85] width 141 height 7
click at [234, 87] on input "Table Name *" at bounding box center [292, 85] width 141 height 7
type input "Table 1"
click at [393, 87] on div "2" at bounding box center [405, 85] width 56 height 7
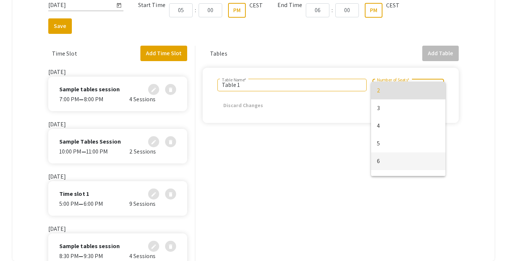
scroll to position [30, 0]
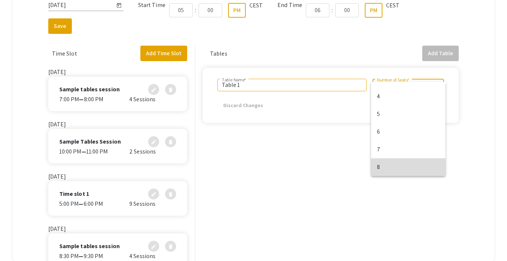
click at [388, 161] on span "8" at bounding box center [408, 168] width 63 height 18
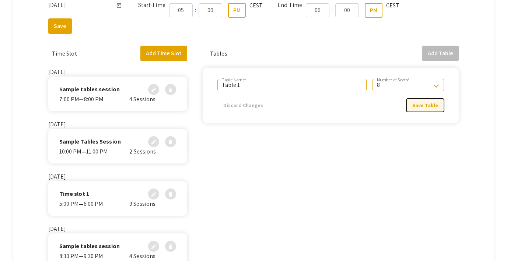
click at [422, 105] on span "Save Table" at bounding box center [426, 105] width 26 height 7
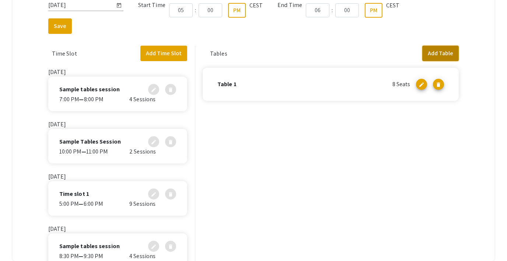
click at [439, 52] on button "Add Table" at bounding box center [441, 53] width 37 height 15
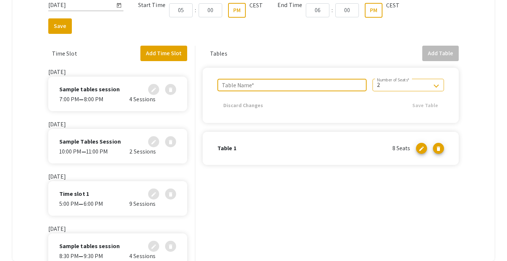
click at [303, 89] on div "Table Name *" at bounding box center [292, 85] width 141 height 13
type input "Table 2"
click at [391, 86] on div "2" at bounding box center [405, 85] width 56 height 7
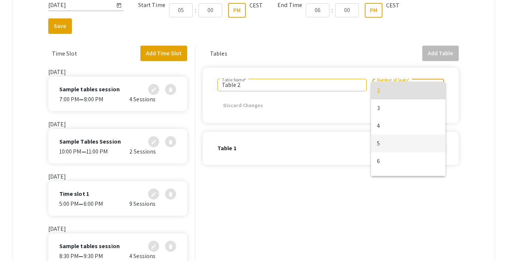
click at [387, 147] on span "5" at bounding box center [408, 144] width 63 height 18
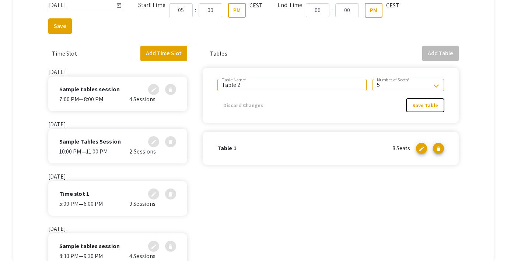
click at [427, 104] on span "Save Table" at bounding box center [426, 105] width 26 height 7
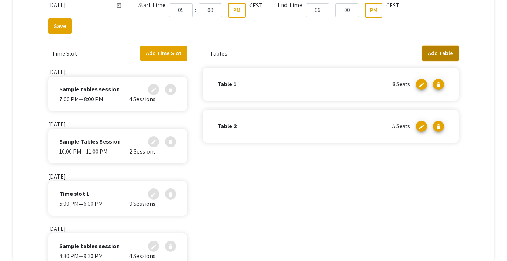
click at [438, 56] on button "Add Table" at bounding box center [441, 53] width 37 height 15
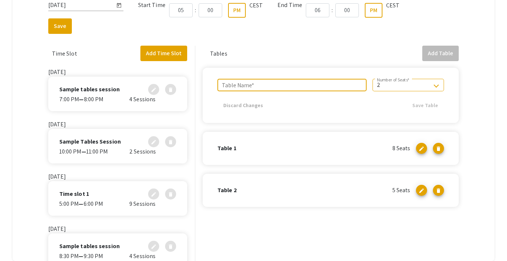
click at [318, 82] on input "Table Name *" at bounding box center [292, 85] width 141 height 7
type input "Table 3"
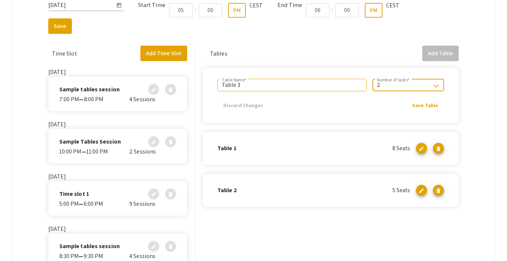
click at [408, 90] on div "2 Number of Seats *" at bounding box center [408, 85] width 63 height 13
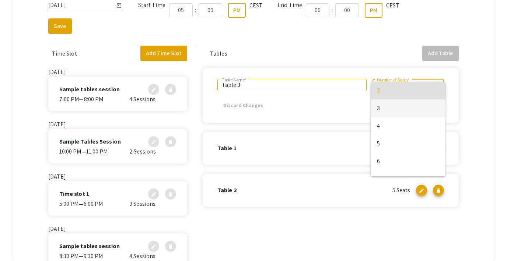
click at [389, 112] on span "3" at bounding box center [408, 109] width 63 height 18
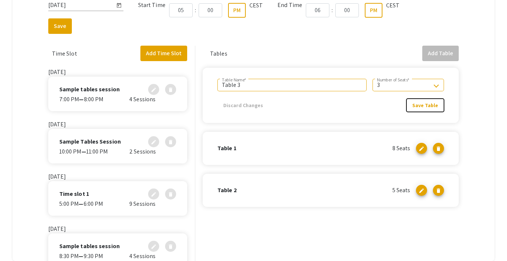
click at [426, 109] on button "Save Table" at bounding box center [426, 105] width 38 height 13
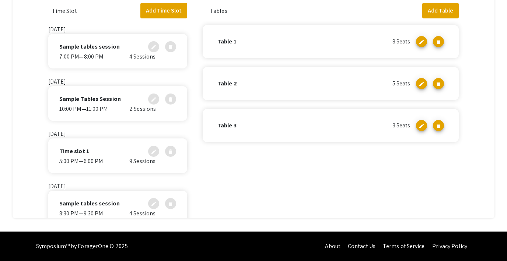
scroll to position [0, 0]
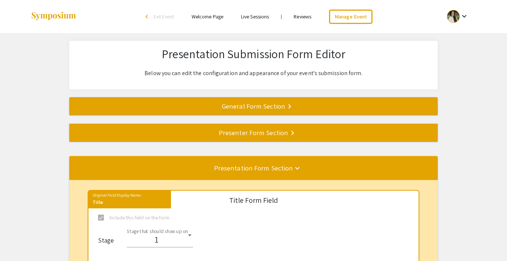
select select "8"
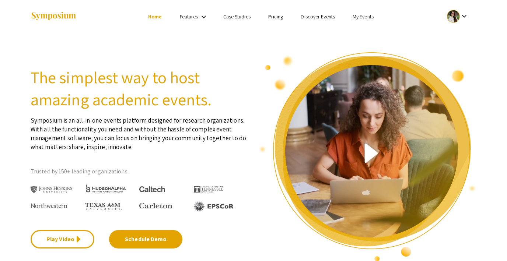
click at [363, 17] on link "My Events" at bounding box center [363, 16] width 21 height 7
click at [367, 34] on button "Events I've organized" at bounding box center [375, 33] width 63 height 18
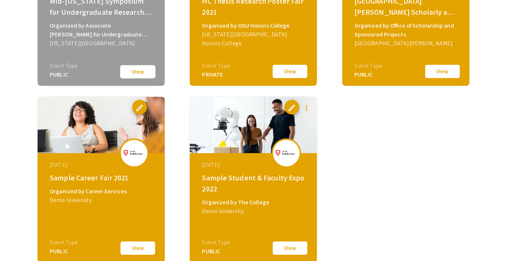
scroll to position [1468, 0]
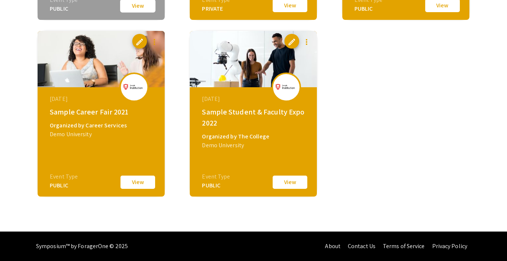
click at [288, 188] on button "View" at bounding box center [290, 182] width 37 height 15
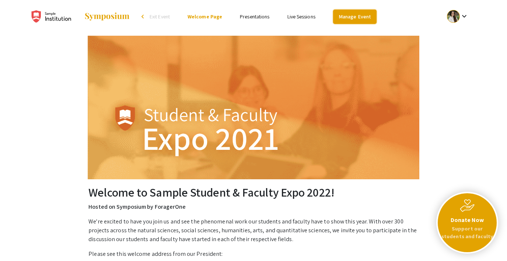
click at [353, 17] on link "Manage Event" at bounding box center [355, 17] width 44 height 14
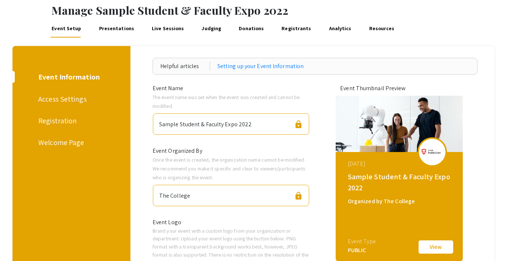
scroll to position [31, 0]
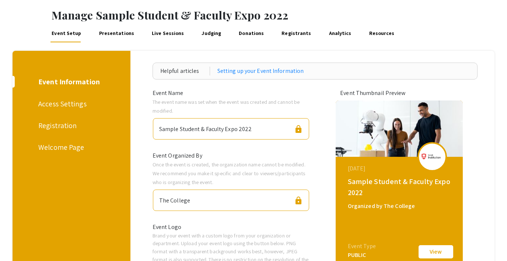
click at [115, 30] on link "Presentations" at bounding box center [117, 34] width 38 height 18
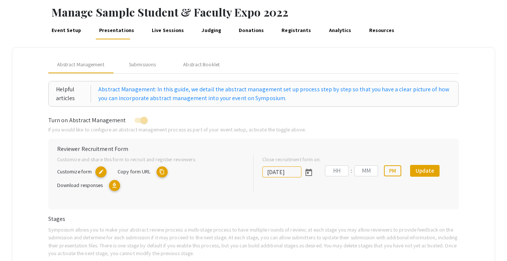
type input "[DATE]"
type input "09"
type input "00"
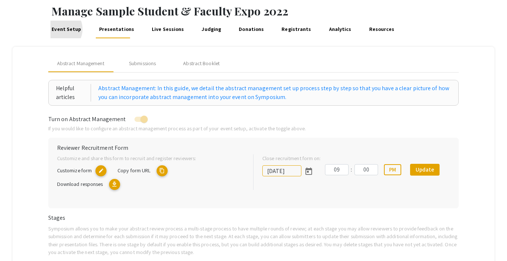
click at [59, 29] on link "Event Setup" at bounding box center [67, 30] width 32 height 18
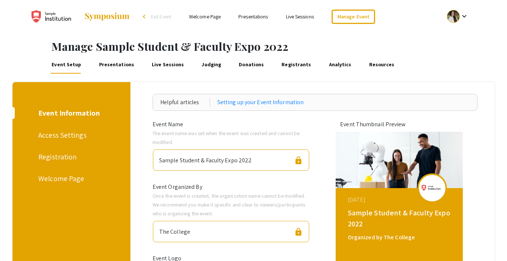
click at [49, 156] on div "Registration" at bounding box center [70, 157] width 64 height 11
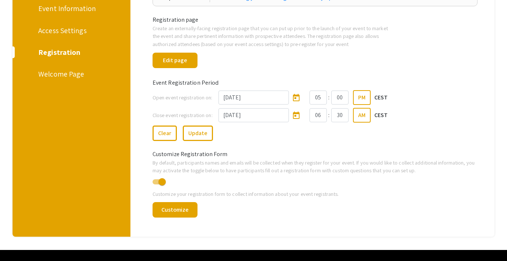
scroll to position [123, 0]
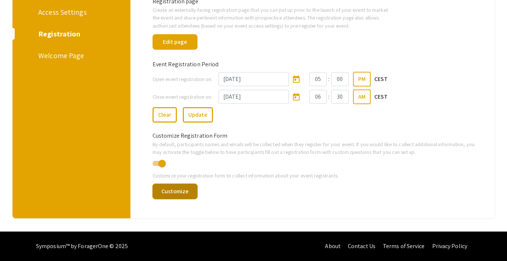
click at [174, 193] on button "Customize" at bounding box center [175, 191] width 45 height 15
